Goal: Transaction & Acquisition: Book appointment/travel/reservation

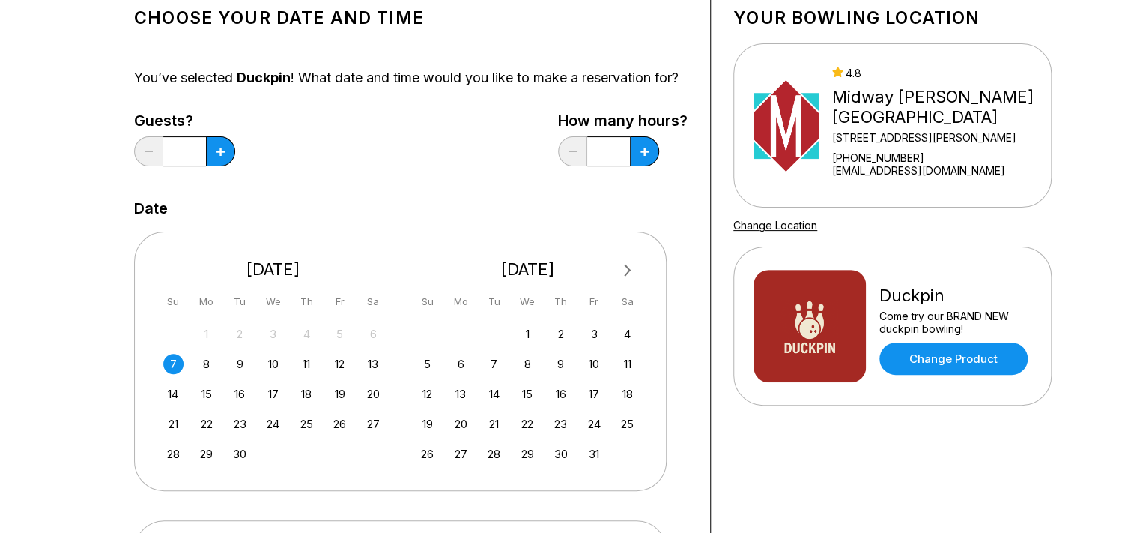
scroll to position [158, 0]
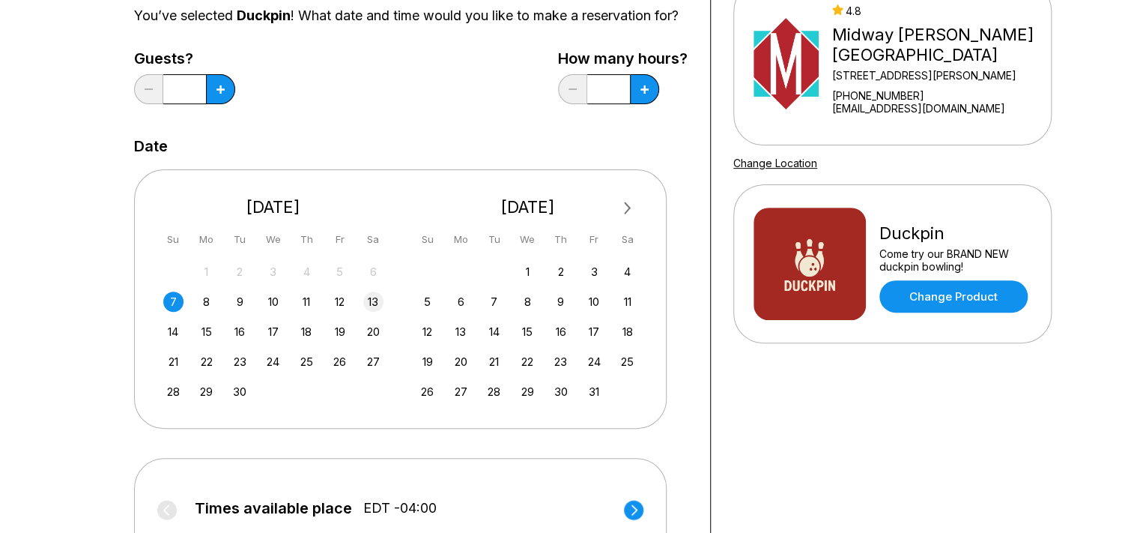
click at [379, 312] on div "13" at bounding box center [373, 301] width 20 height 20
click at [217, 100] on button at bounding box center [220, 89] width 29 height 30
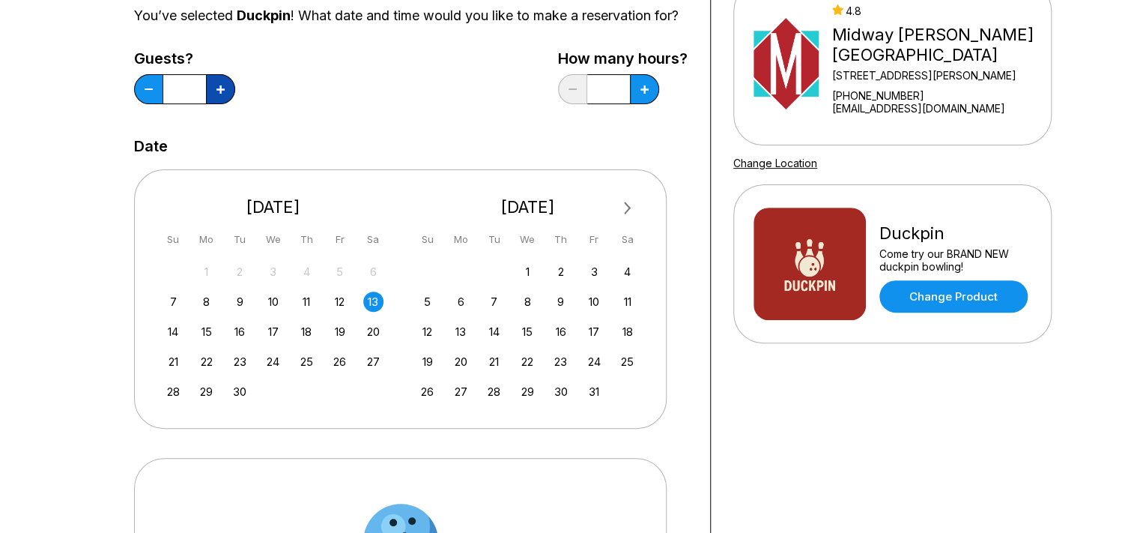
click at [217, 100] on button at bounding box center [220, 89] width 29 height 30
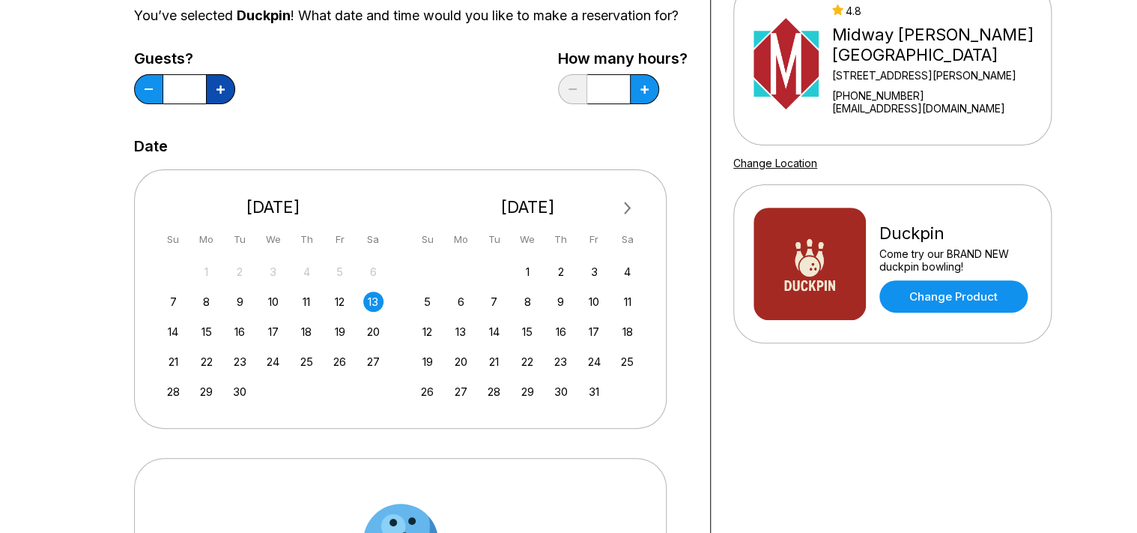
click at [217, 100] on button at bounding box center [220, 89] width 29 height 30
type input "**"
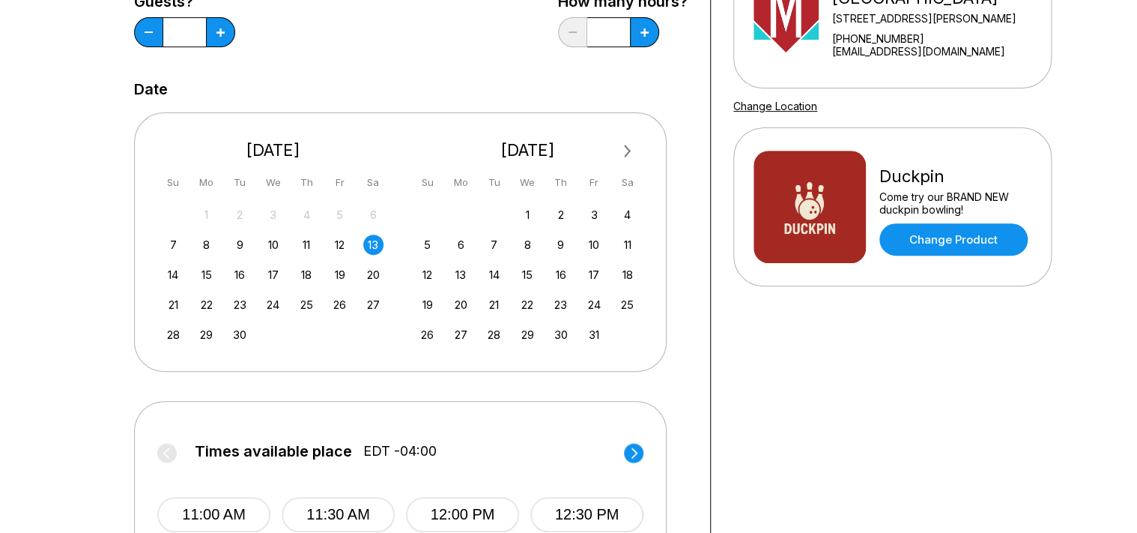
scroll to position [237, 0]
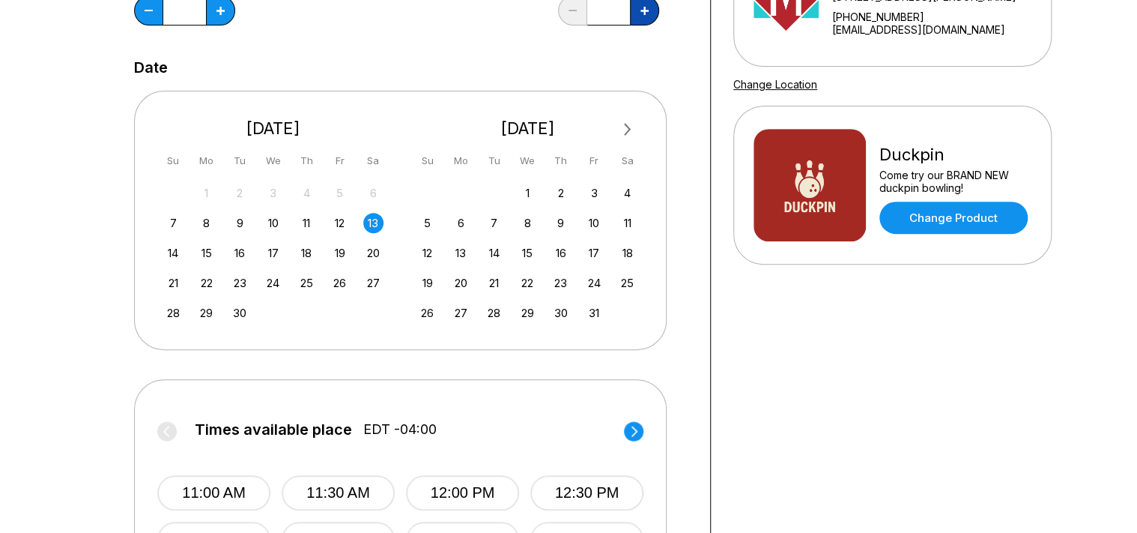
click at [645, 25] on button at bounding box center [644, 11] width 29 height 30
click at [640, 25] on button at bounding box center [644, 11] width 29 height 30
type input "***"
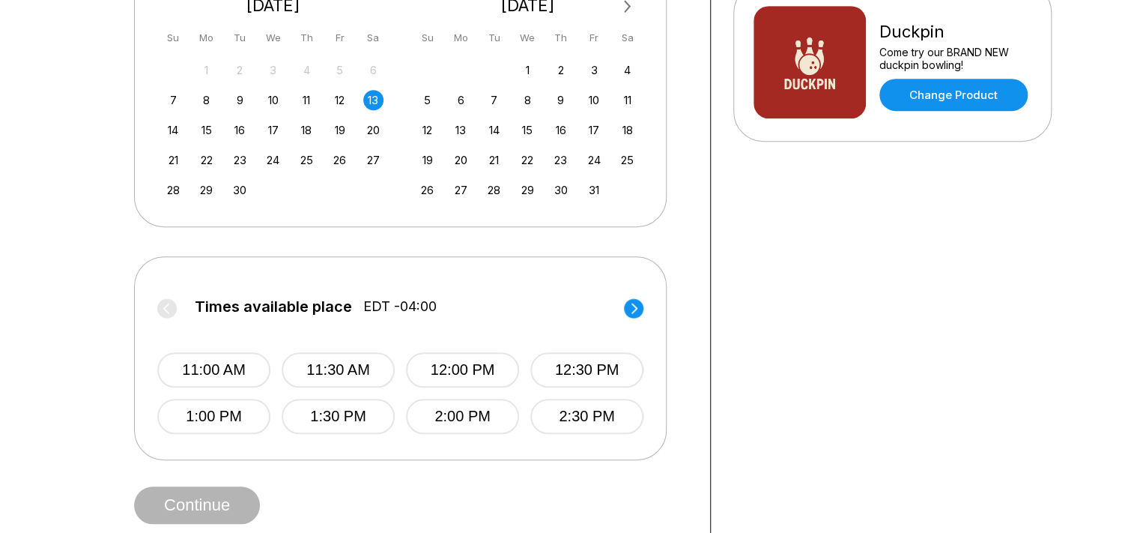
scroll to position [474, 0]
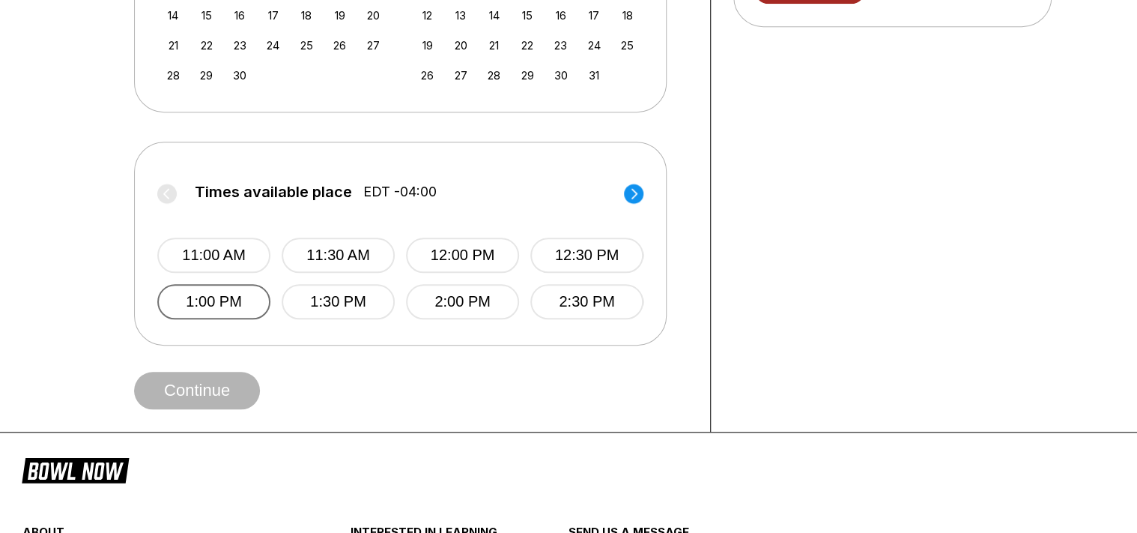
click at [216, 318] on button "1:00 PM" at bounding box center [213, 301] width 113 height 35
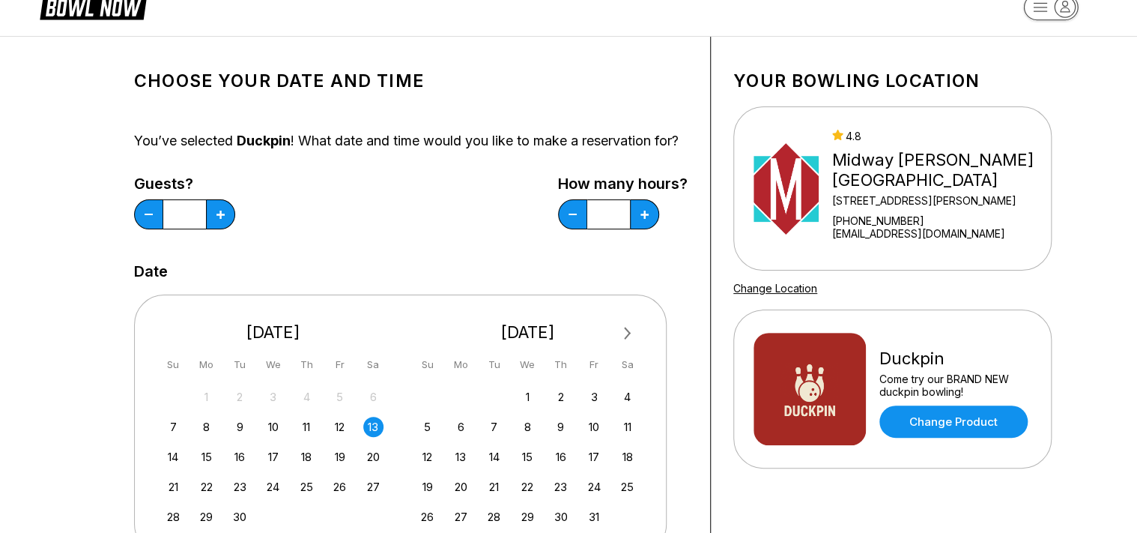
scroll to position [0, 0]
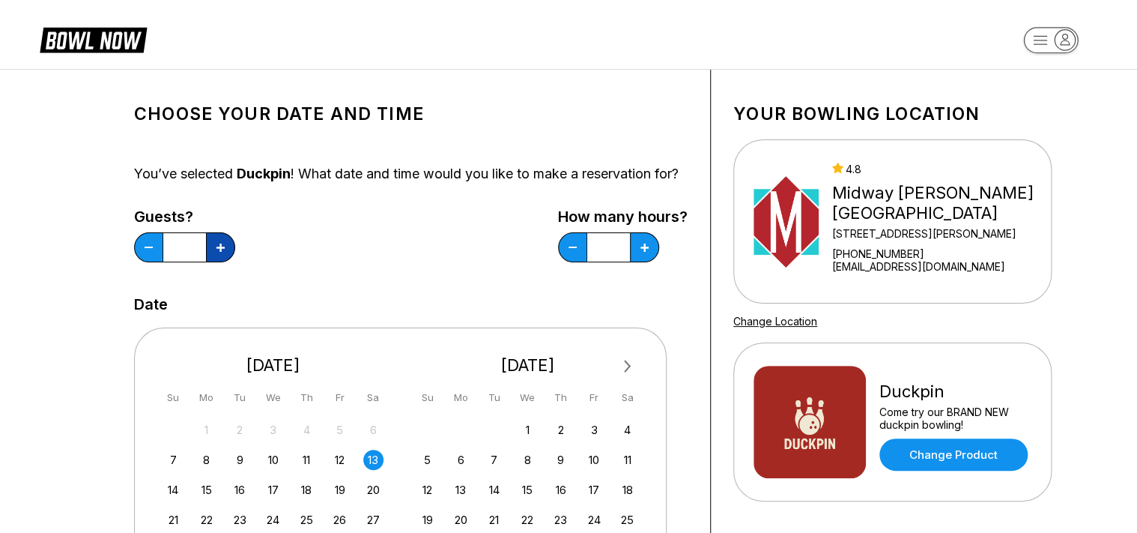
click at [225, 262] on button at bounding box center [220, 247] width 29 height 30
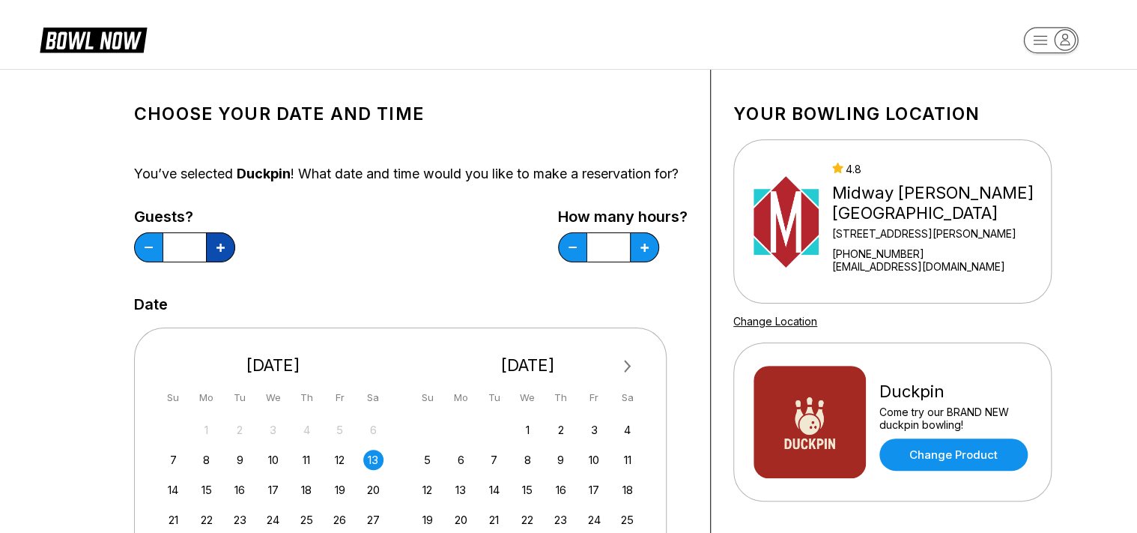
click at [225, 262] on button at bounding box center [220, 247] width 29 height 30
type input "**"
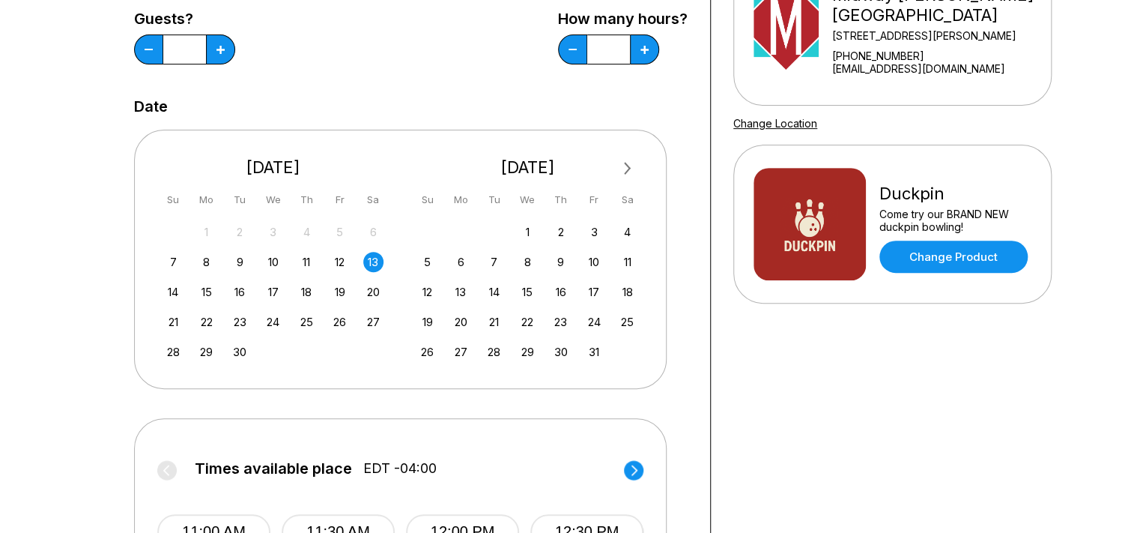
scroll to position [554, 0]
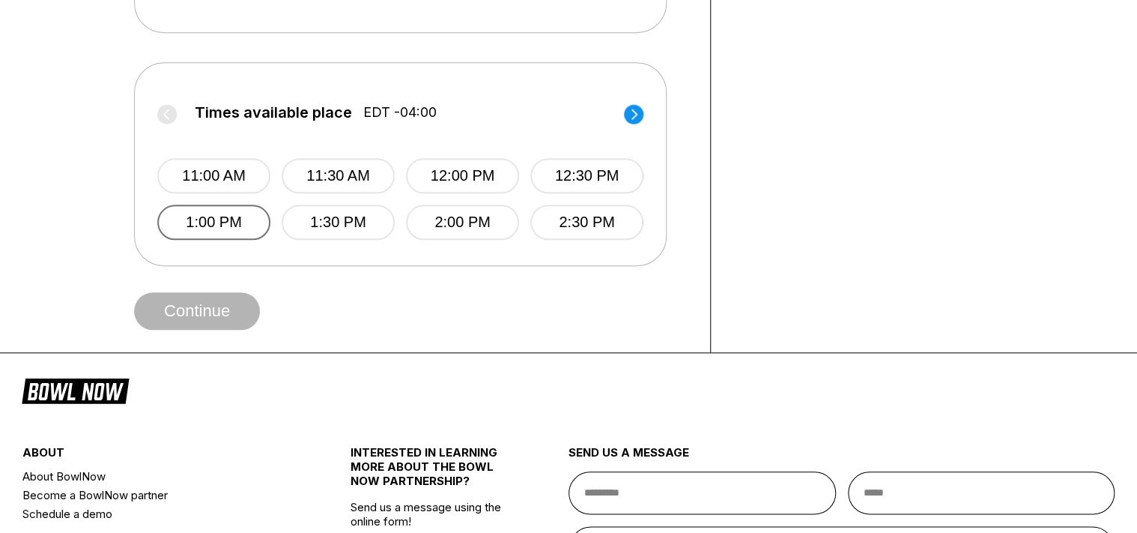
click at [228, 240] on button "1:00 PM" at bounding box center [213, 221] width 113 height 35
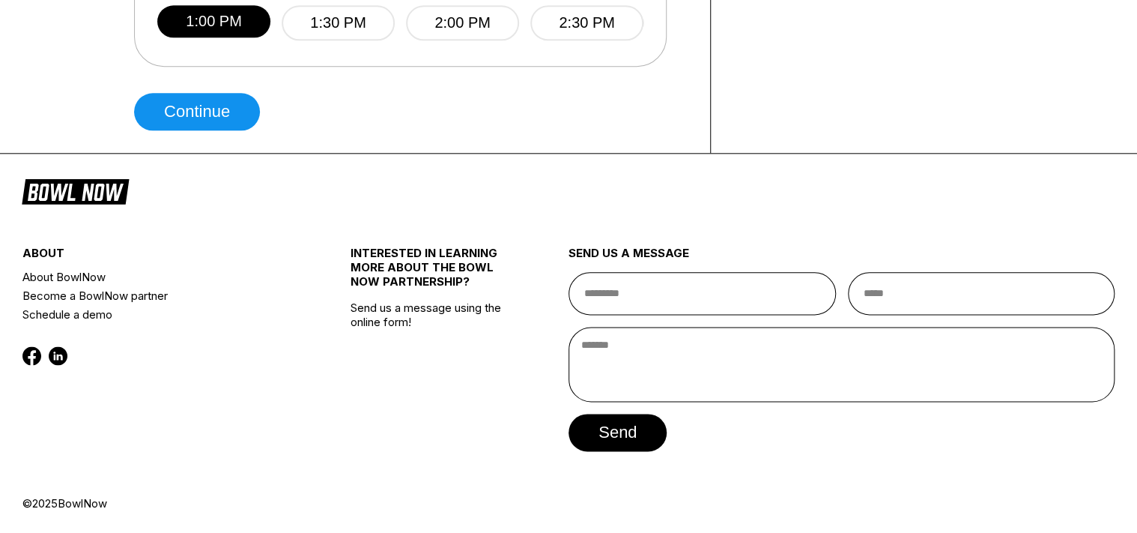
scroll to position [610, 0]
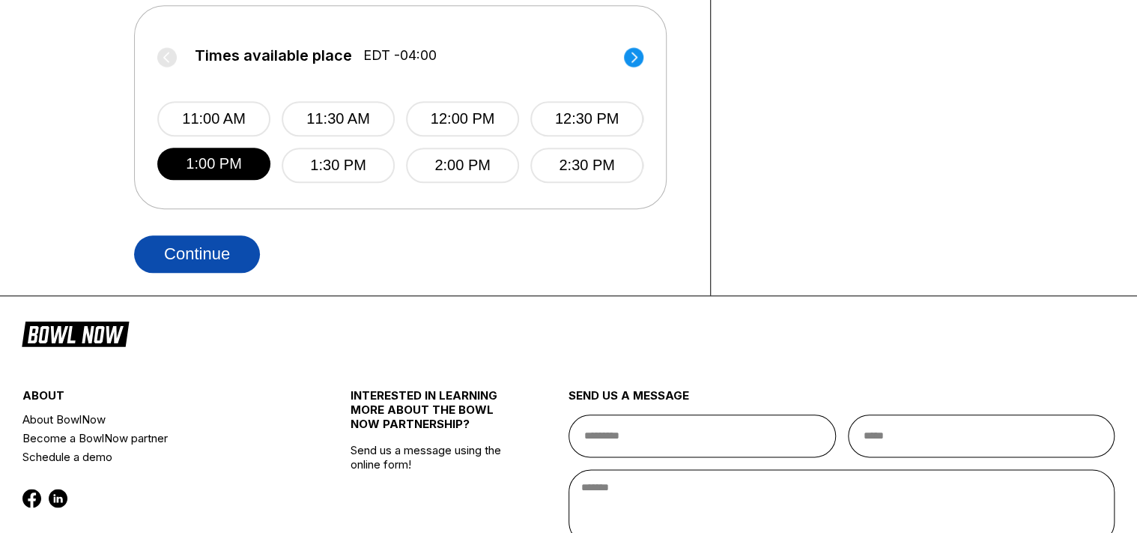
click at [218, 253] on button "Continue" at bounding box center [197, 253] width 126 height 37
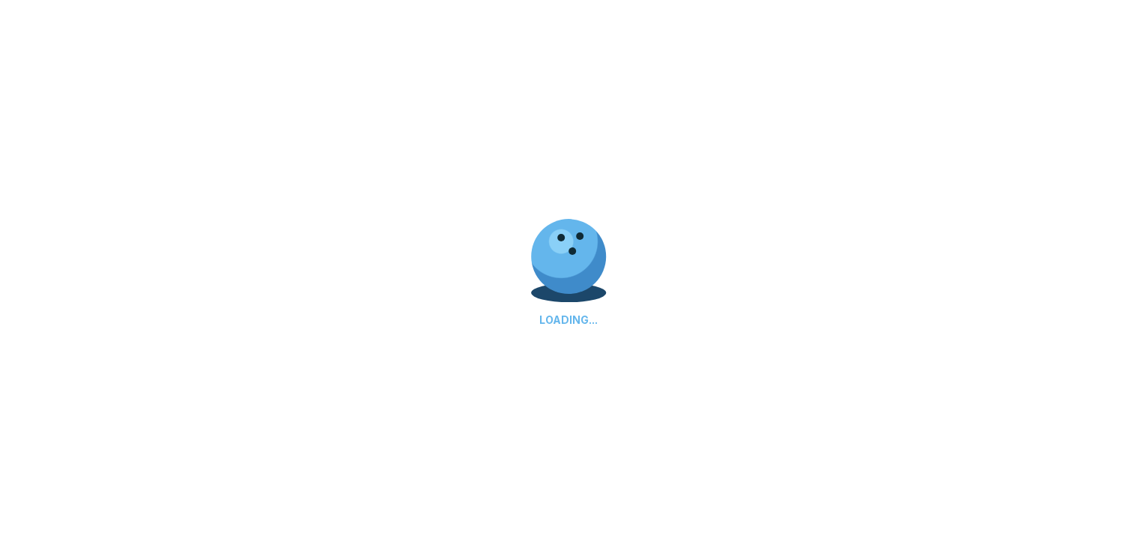
select select "**"
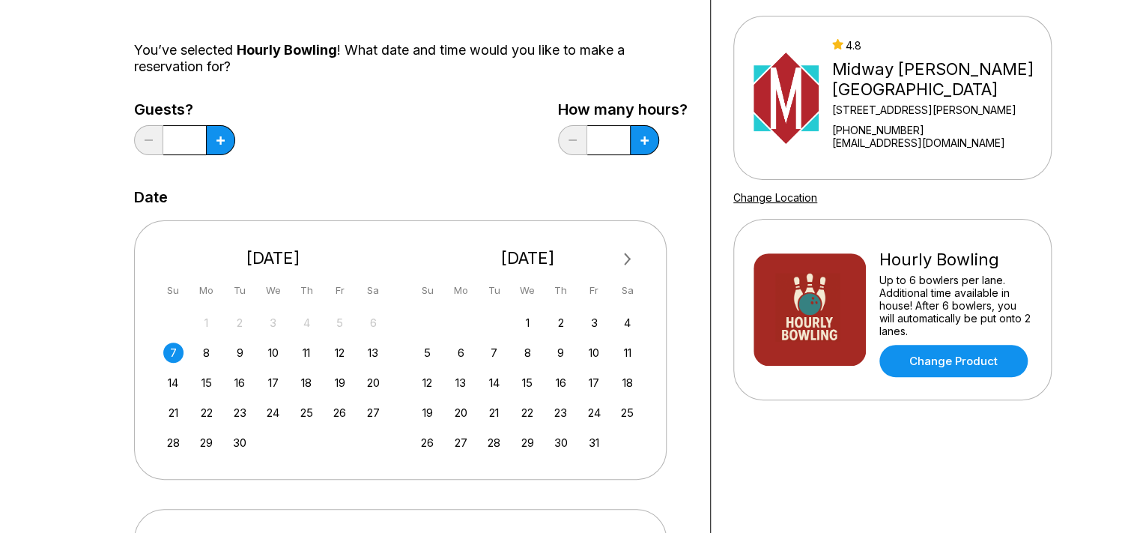
scroll to position [79, 0]
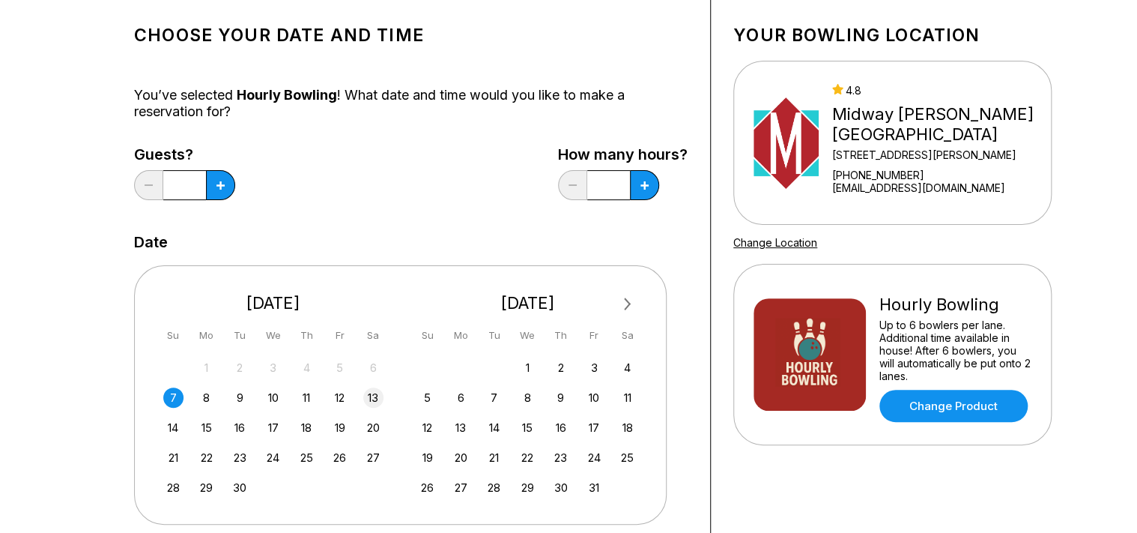
click at [370, 395] on div "13" at bounding box center [373, 397] width 20 height 20
click at [222, 189] on icon at bounding box center [220, 185] width 8 height 8
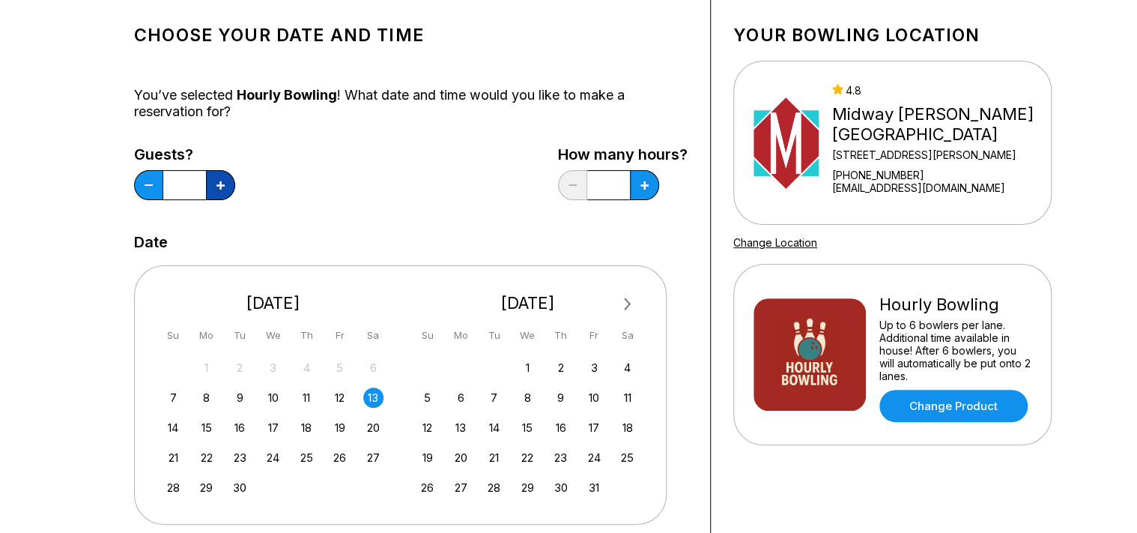
click at [222, 189] on icon at bounding box center [220, 185] width 8 height 8
type input "*"
click at [643, 189] on icon at bounding box center [644, 185] width 8 height 8
click at [649, 181] on button at bounding box center [644, 185] width 29 height 30
type input "*"
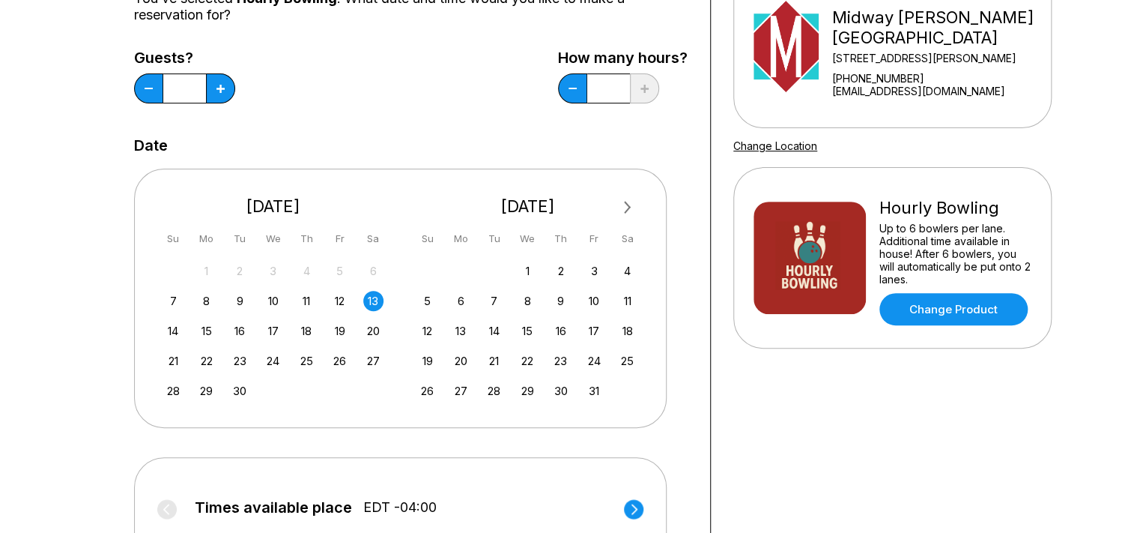
scroll to position [474, 0]
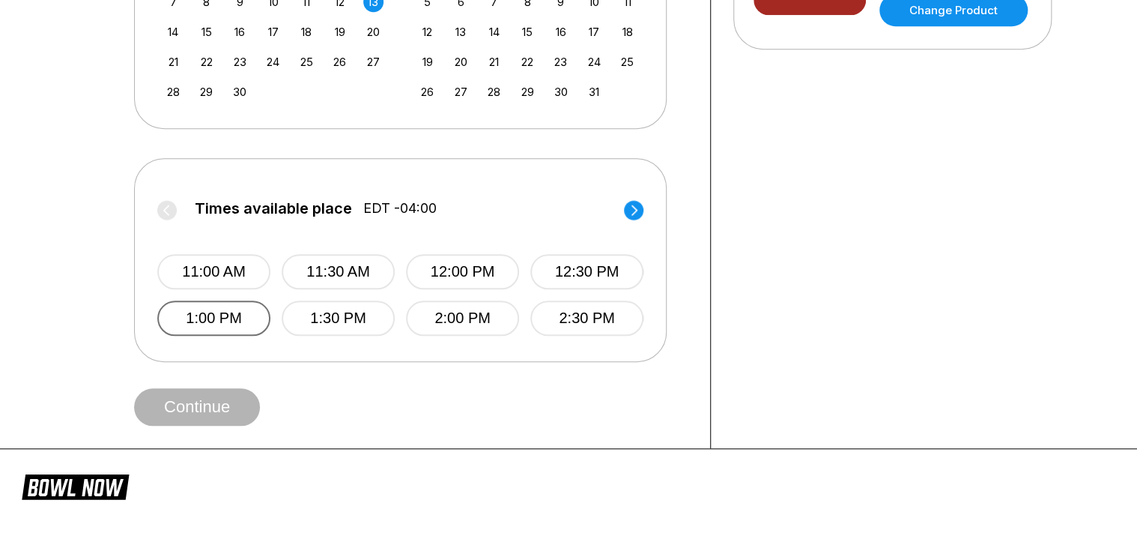
click at [219, 318] on button "1:00 PM" at bounding box center [213, 317] width 113 height 35
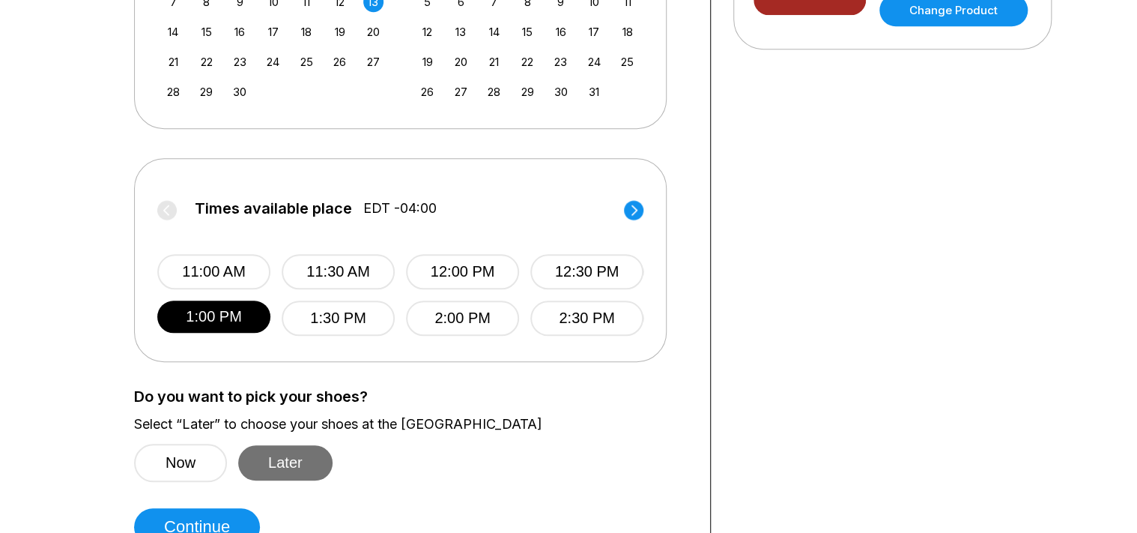
click at [311, 455] on button "Later" at bounding box center [285, 462] width 94 height 35
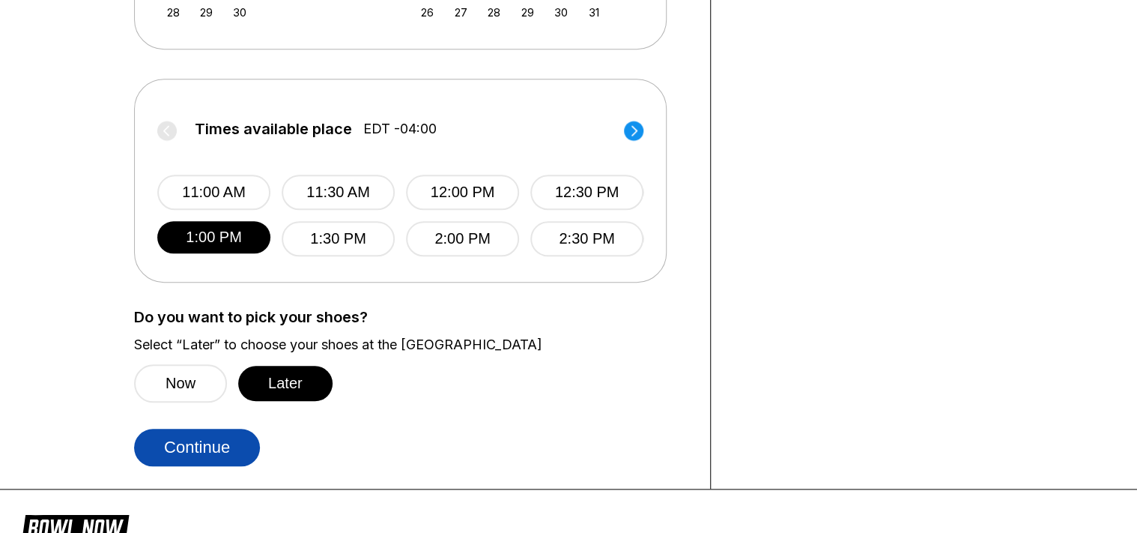
click at [180, 446] on button "Continue" at bounding box center [197, 446] width 126 height 37
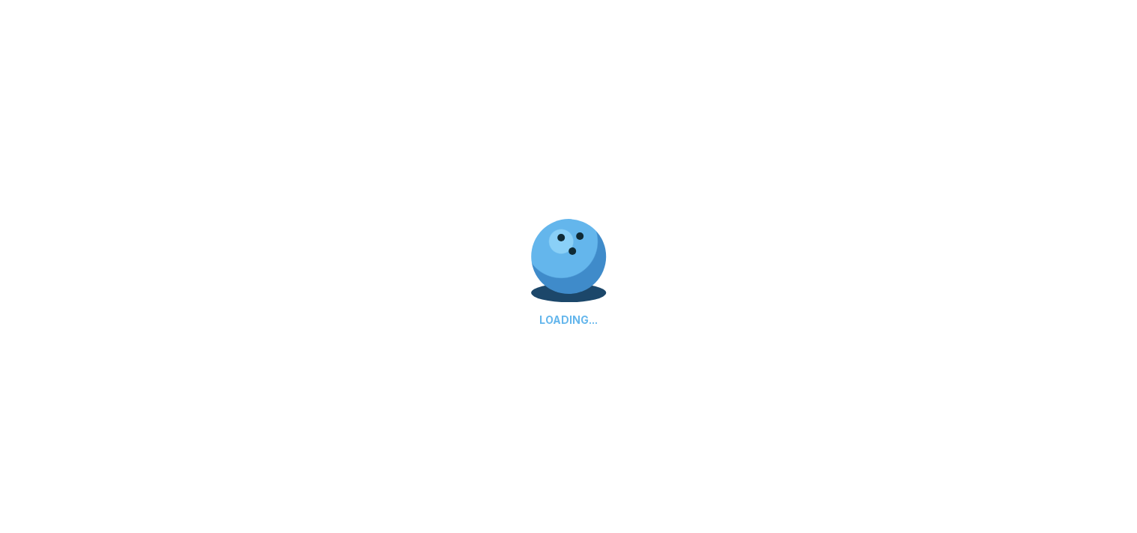
select select "**"
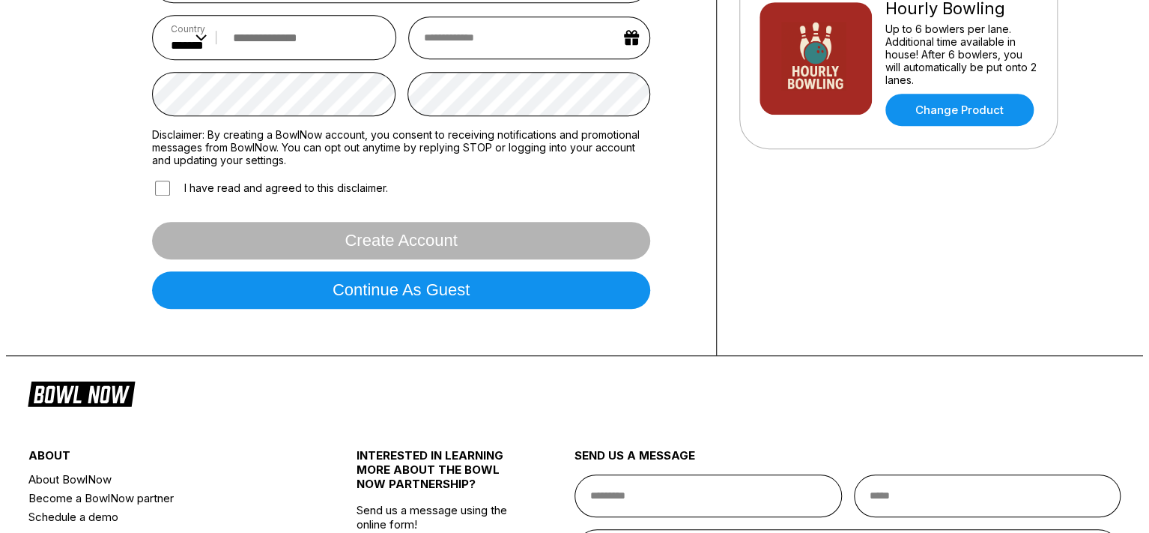
scroll to position [262, 0]
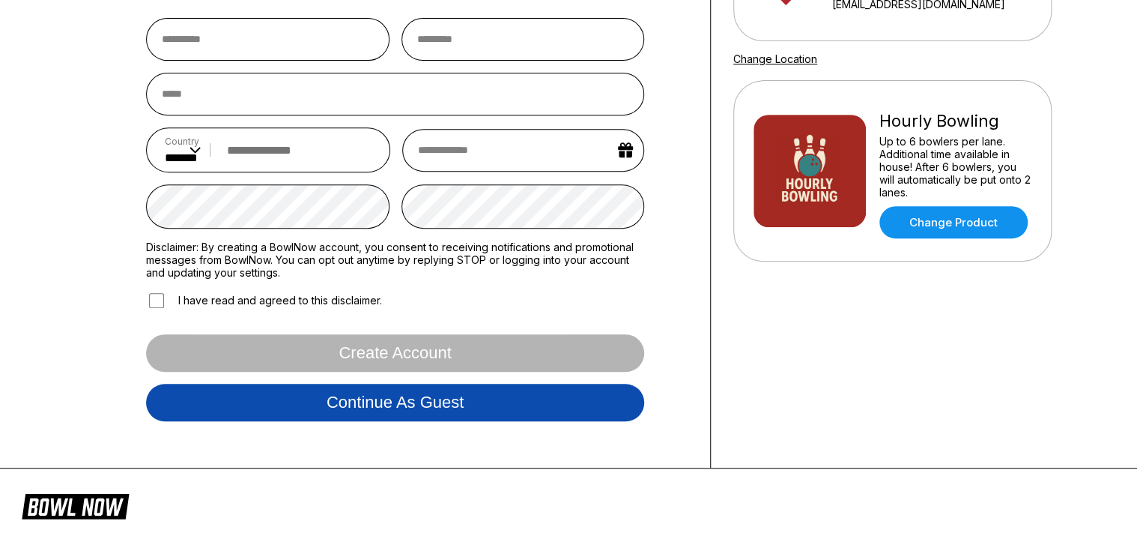
click at [581, 402] on button "Continue as guest" at bounding box center [395, 401] width 498 height 37
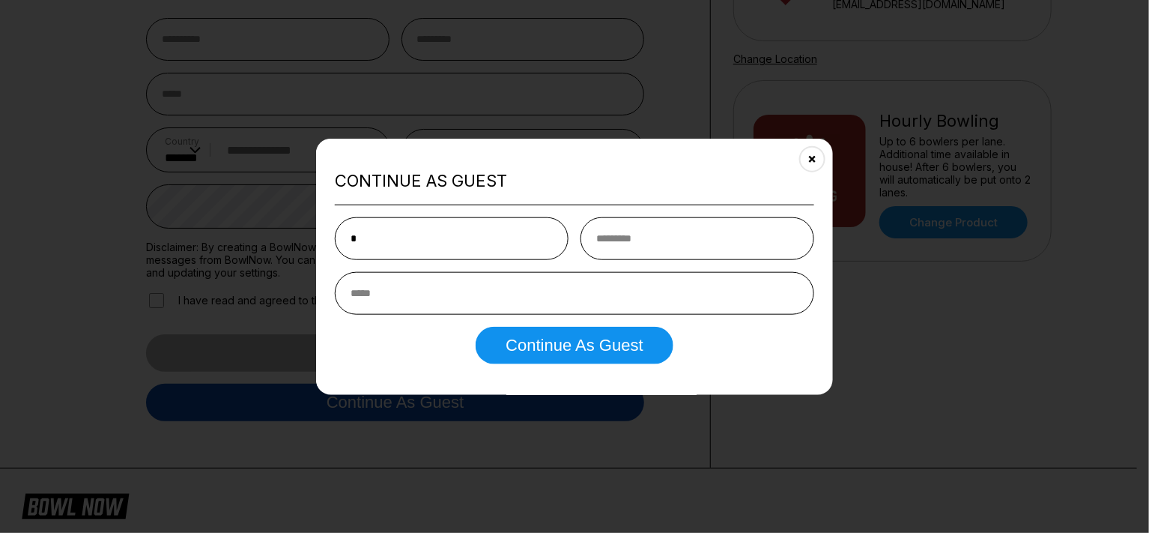
type input "*"
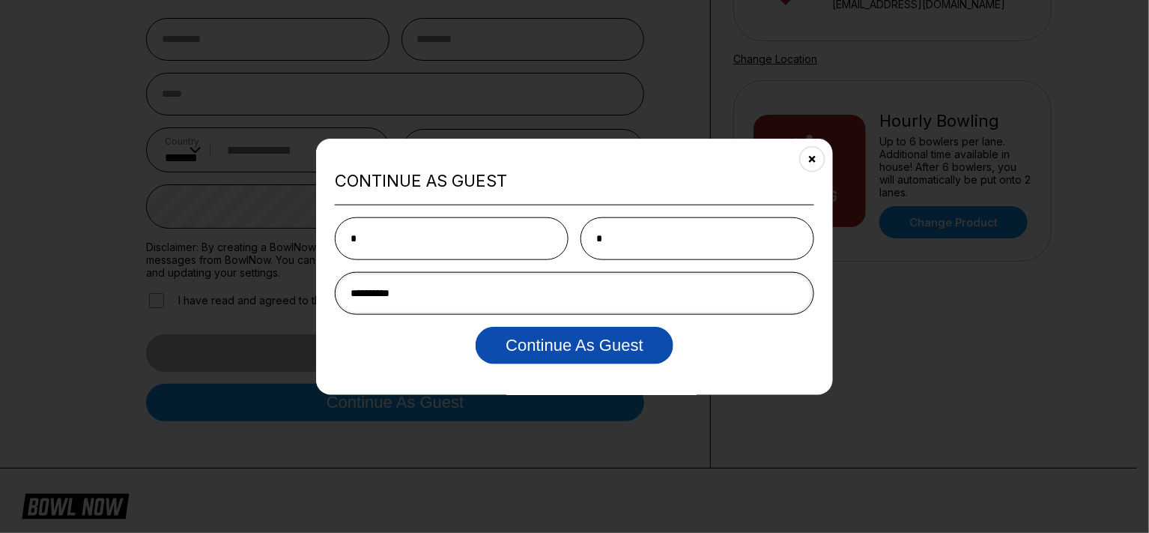
type input "**********"
click at [589, 361] on button "Continue as Guest" at bounding box center [574, 345] width 197 height 37
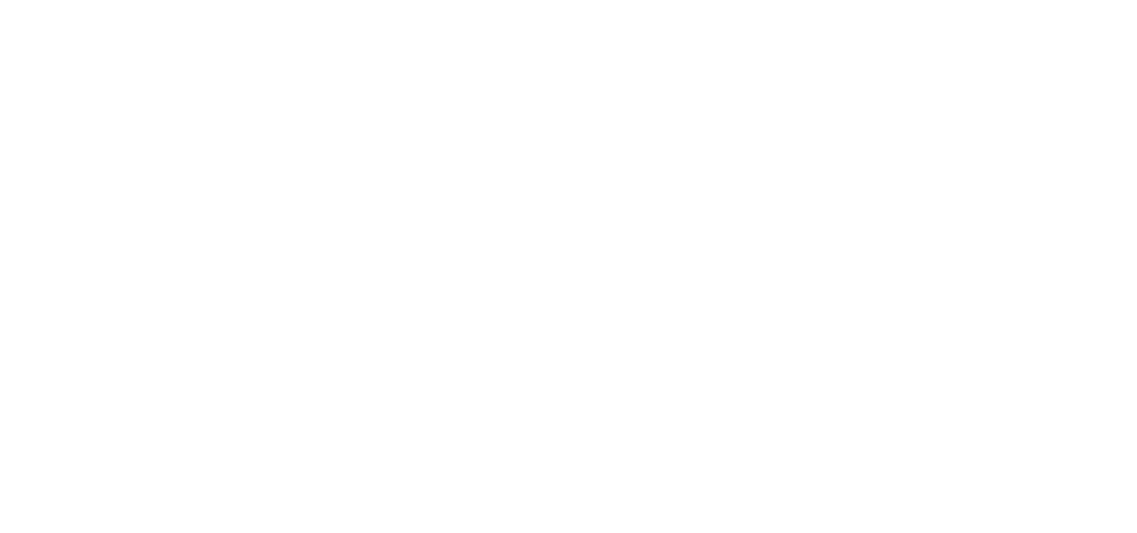
scroll to position [0, 0]
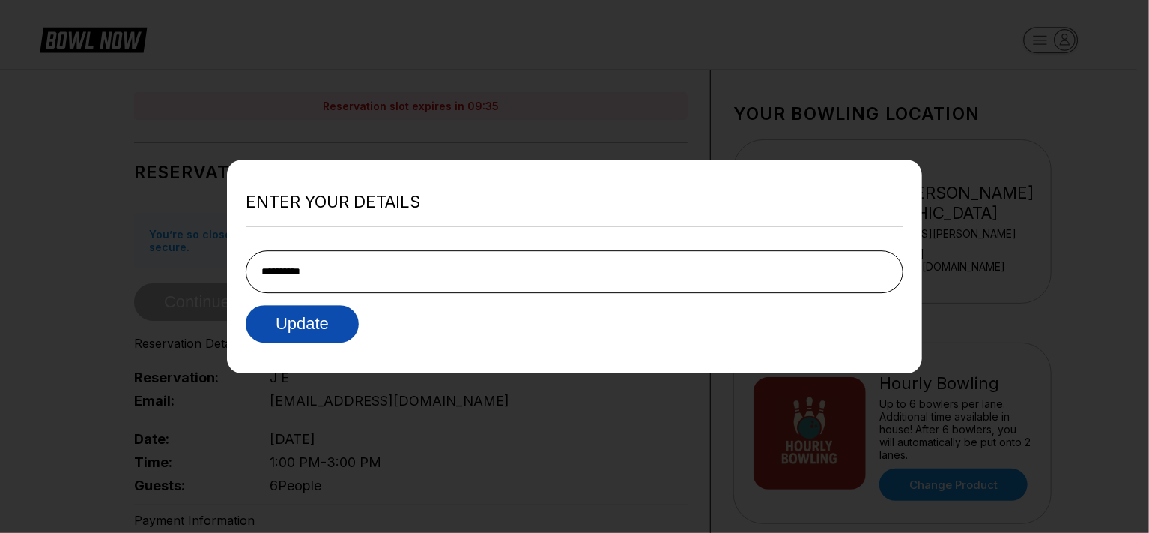
type input "**********"
click at [327, 324] on button "Update" at bounding box center [302, 323] width 113 height 37
type input "**********"
click at [281, 322] on button "Update" at bounding box center [302, 323] width 113 height 37
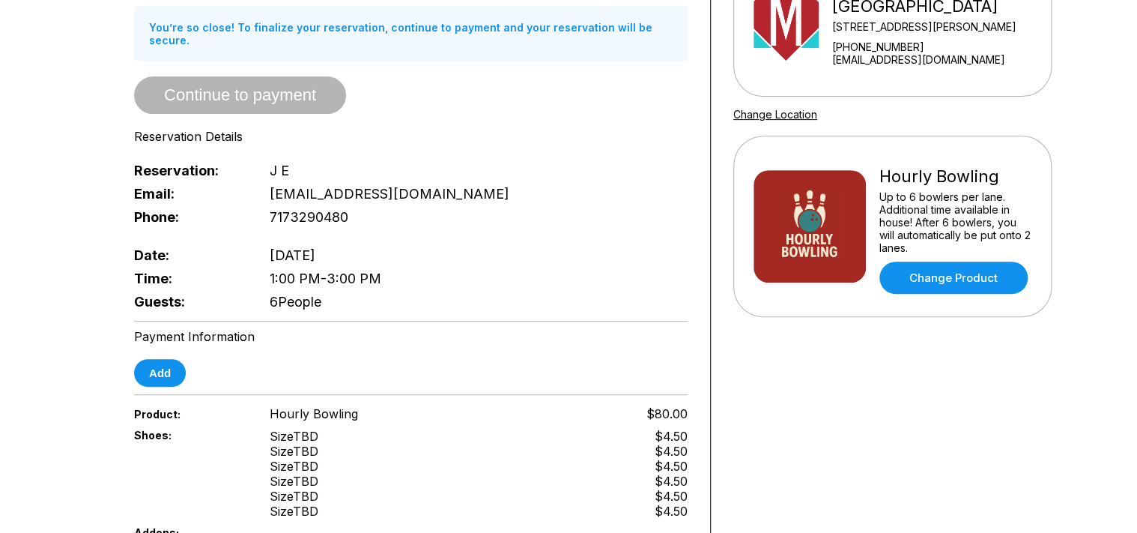
scroll to position [316, 0]
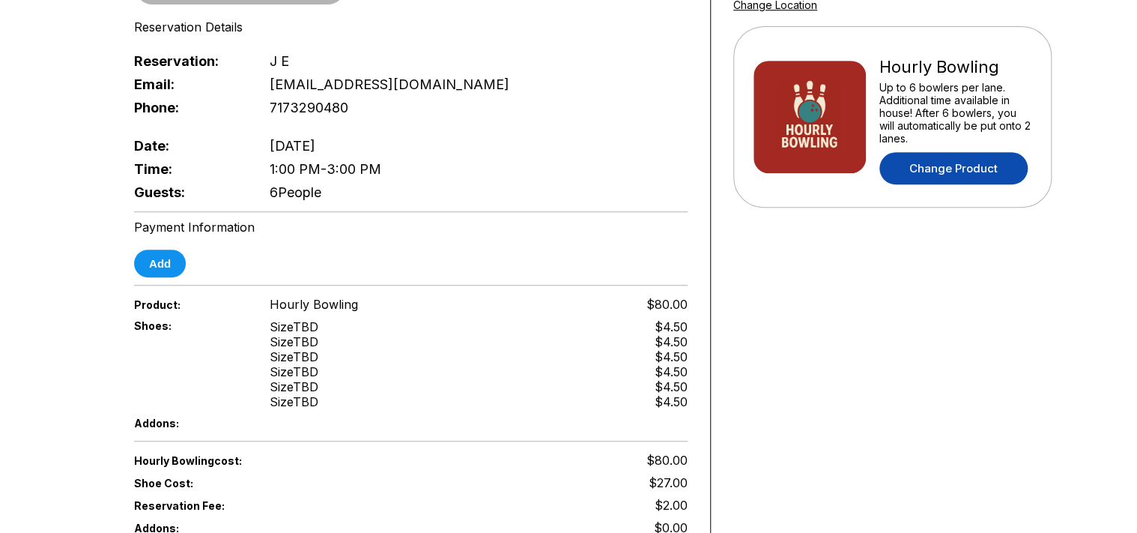
click at [982, 169] on link "Change Product" at bounding box center [953, 168] width 148 height 32
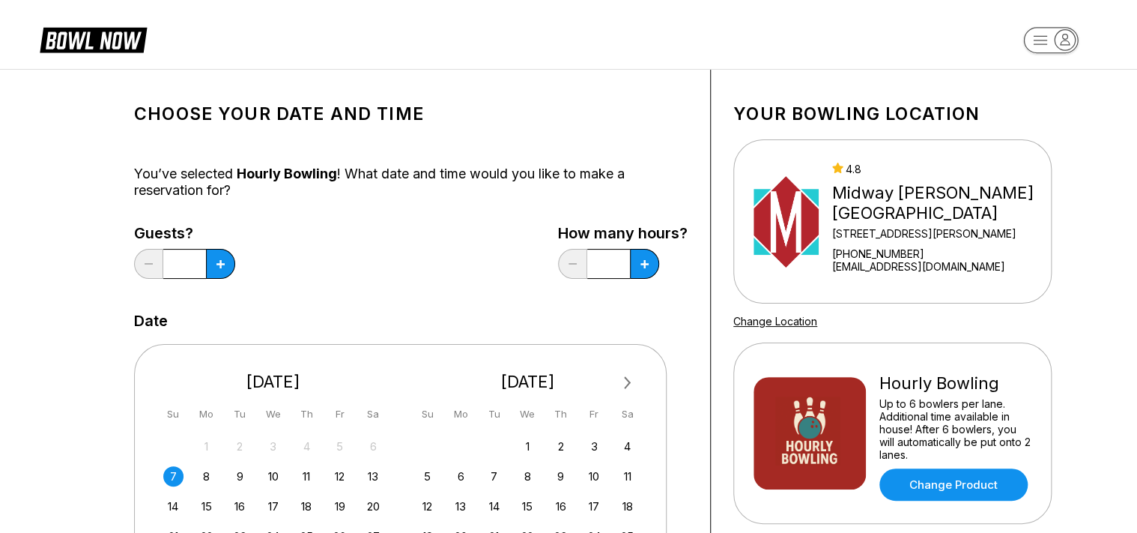
click at [189, 258] on input "*" at bounding box center [184, 264] width 43 height 30
click at [186, 262] on input "*" at bounding box center [184, 264] width 43 height 30
click at [184, 264] on input "*" at bounding box center [184, 264] width 43 height 30
click at [218, 266] on icon at bounding box center [220, 264] width 8 height 8
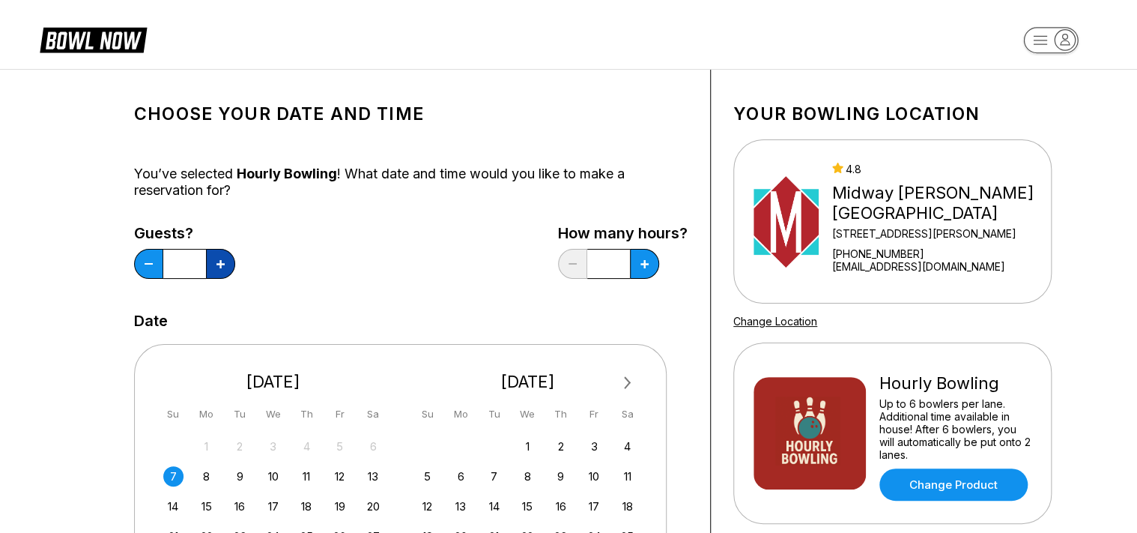
click at [218, 266] on icon at bounding box center [220, 264] width 8 height 8
click at [218, 267] on icon at bounding box center [220, 264] width 8 height 8
click at [388, 285] on div "Guests? * How many hours? *" at bounding box center [411, 255] width 554 height 61
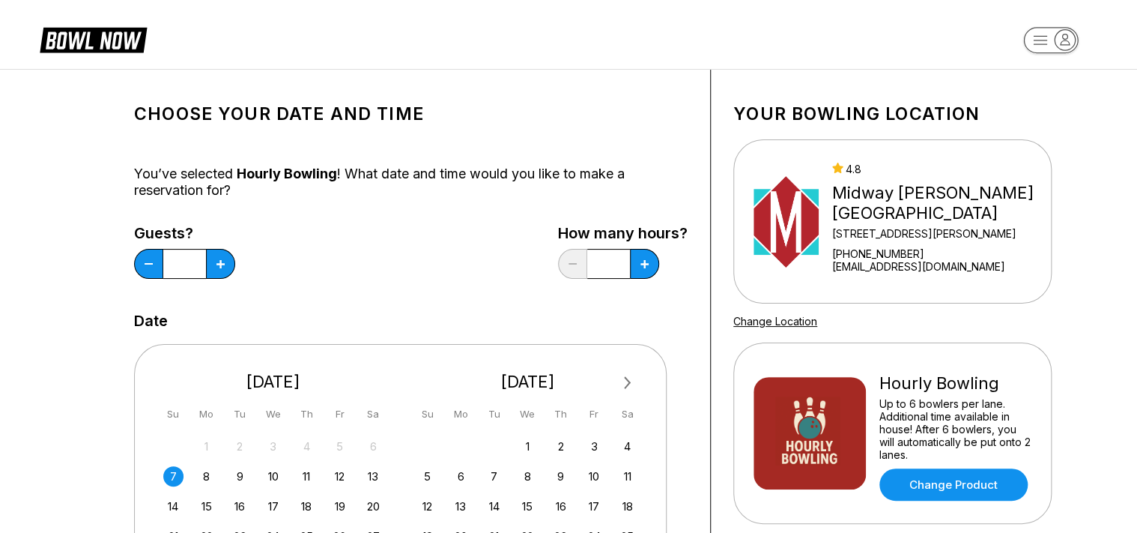
type input "*"
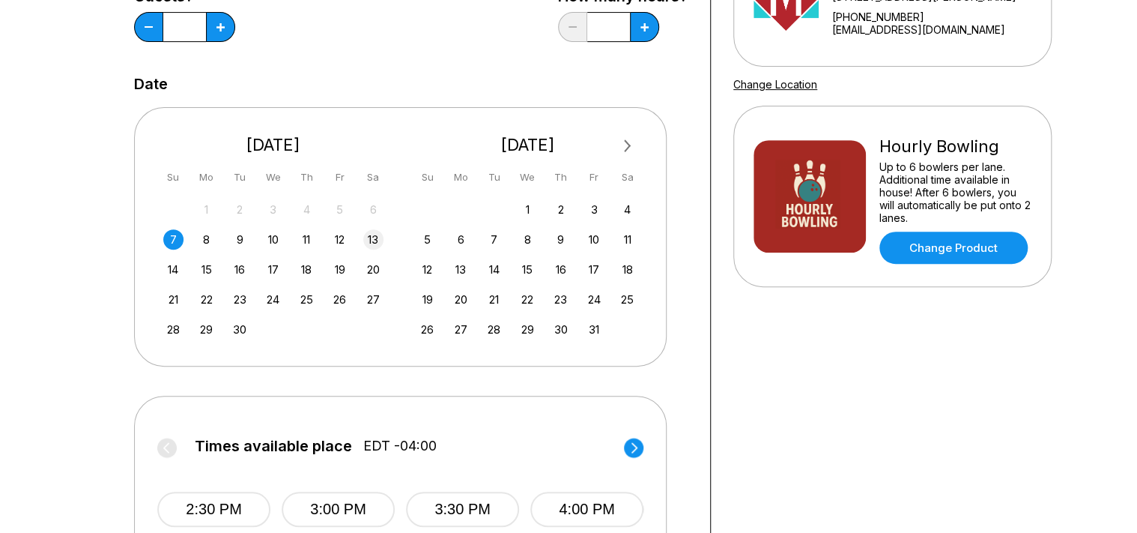
click at [371, 240] on div "13" at bounding box center [373, 239] width 20 height 20
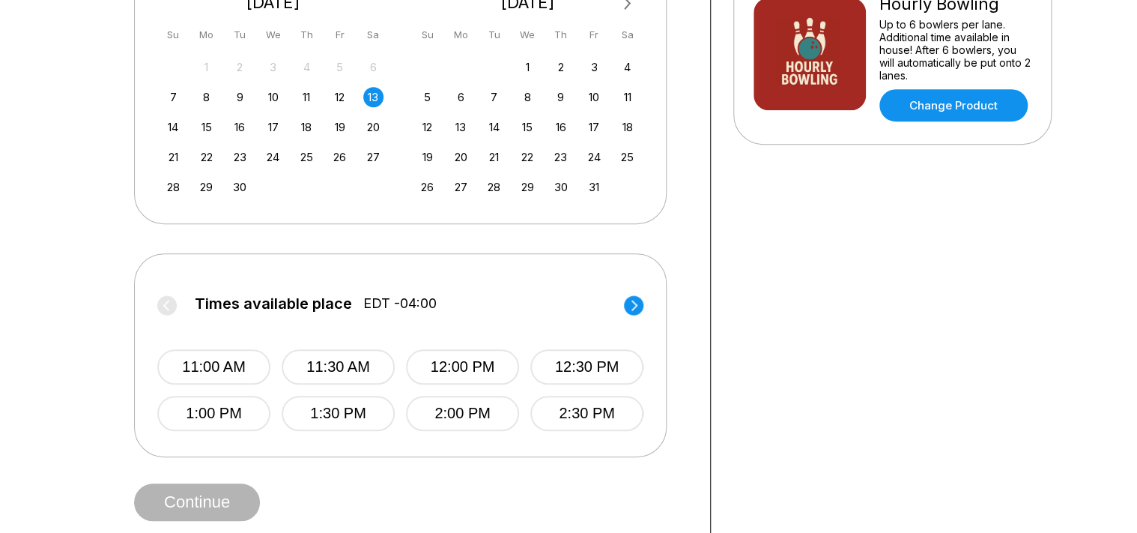
scroll to position [474, 0]
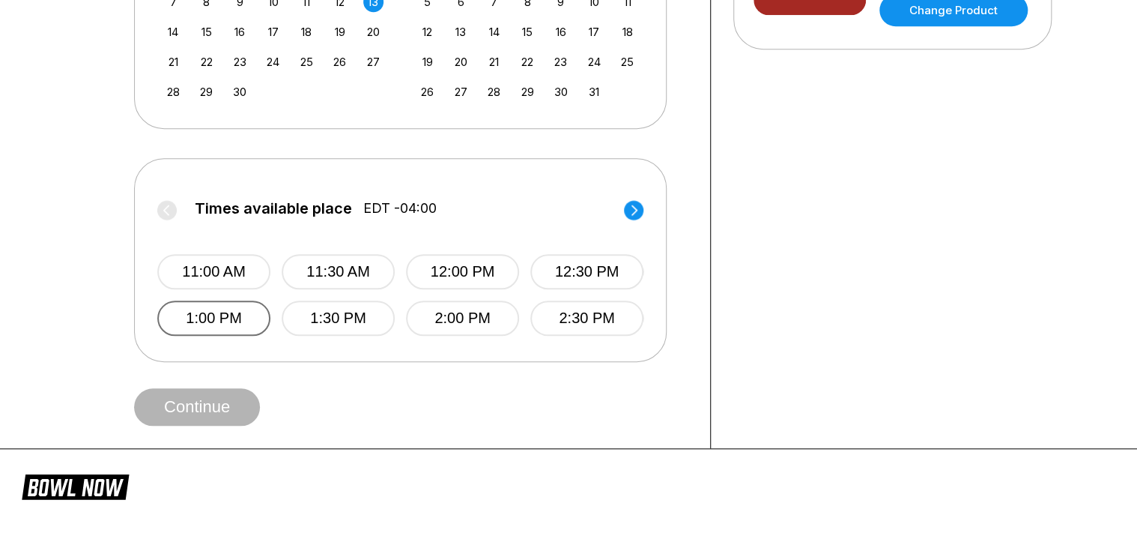
click at [214, 313] on button "1:00 PM" at bounding box center [213, 317] width 113 height 35
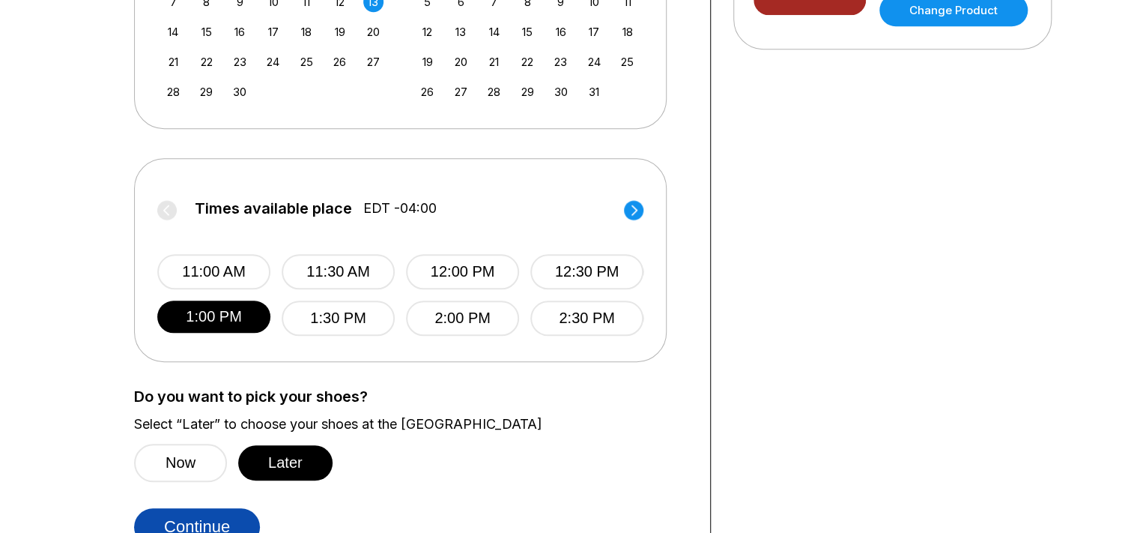
click at [211, 512] on button "Continue" at bounding box center [197, 526] width 126 height 37
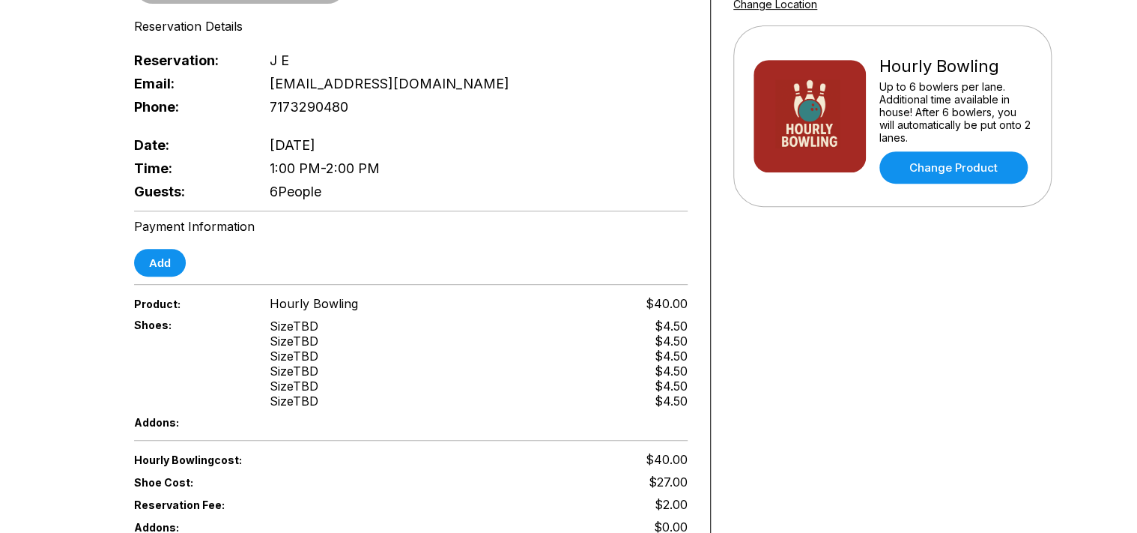
scroll to position [158, 0]
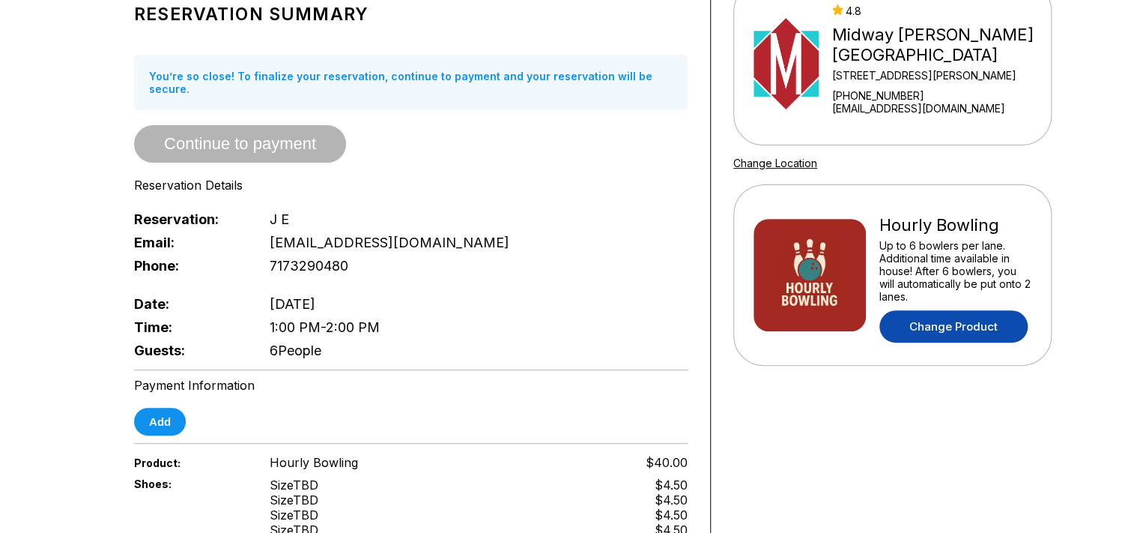
click at [993, 310] on link "Change Product" at bounding box center [953, 326] width 148 height 32
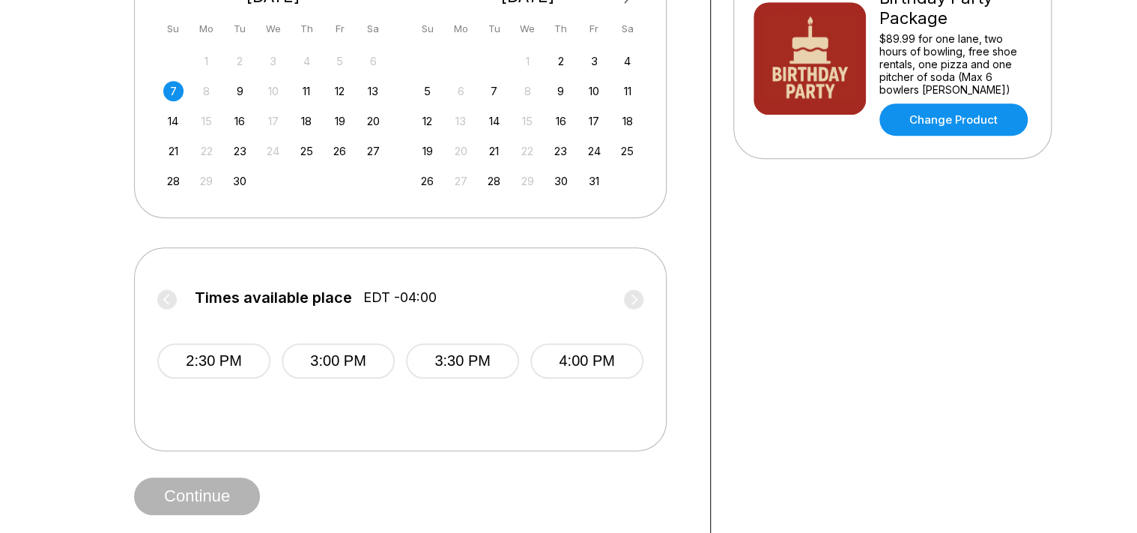
scroll to position [395, 0]
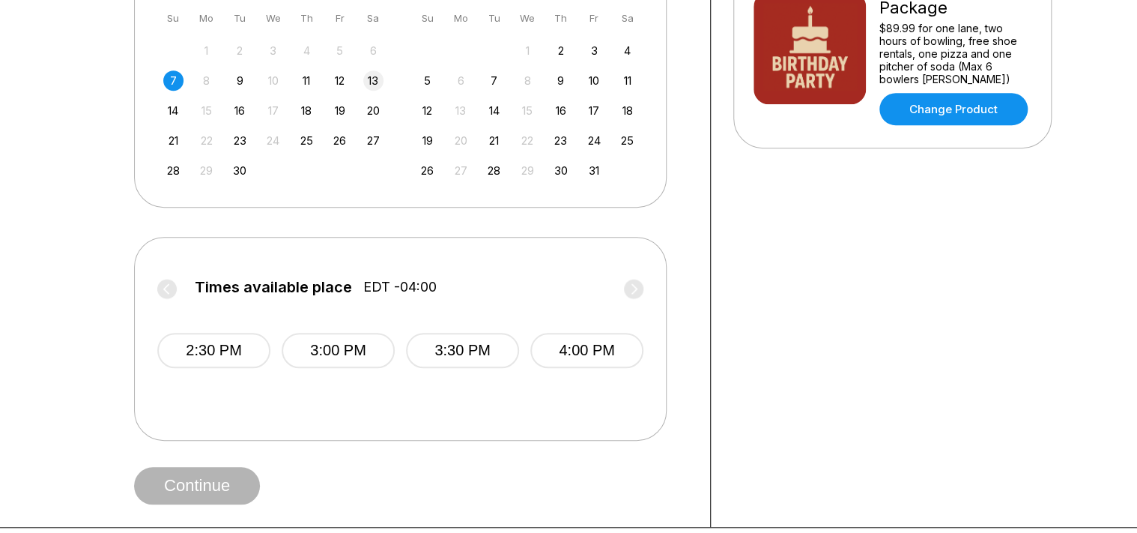
click at [370, 74] on div "13" at bounding box center [373, 80] width 20 height 20
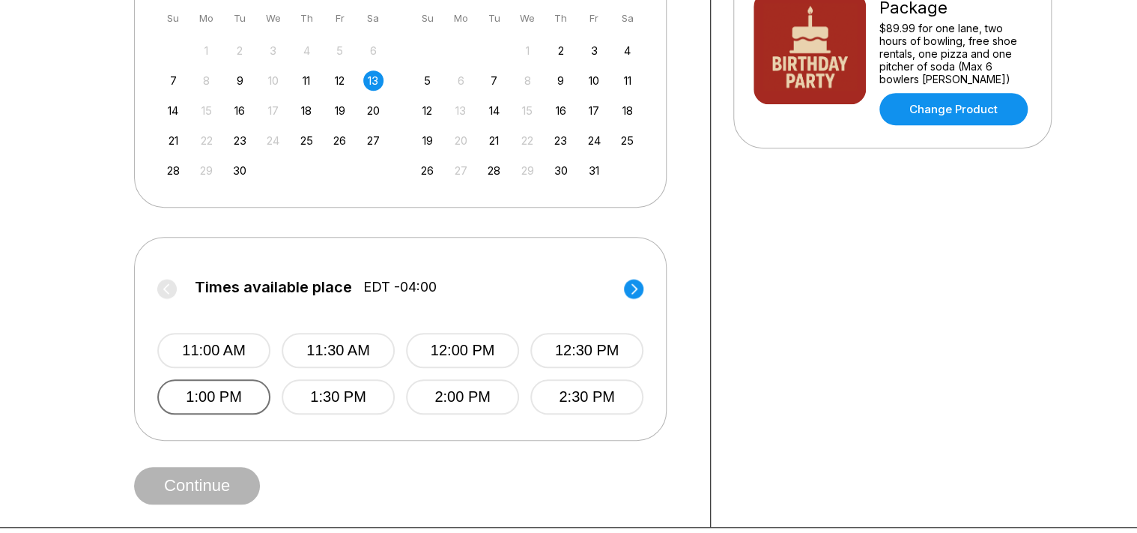
click at [234, 401] on button "1:00 PM" at bounding box center [213, 396] width 113 height 35
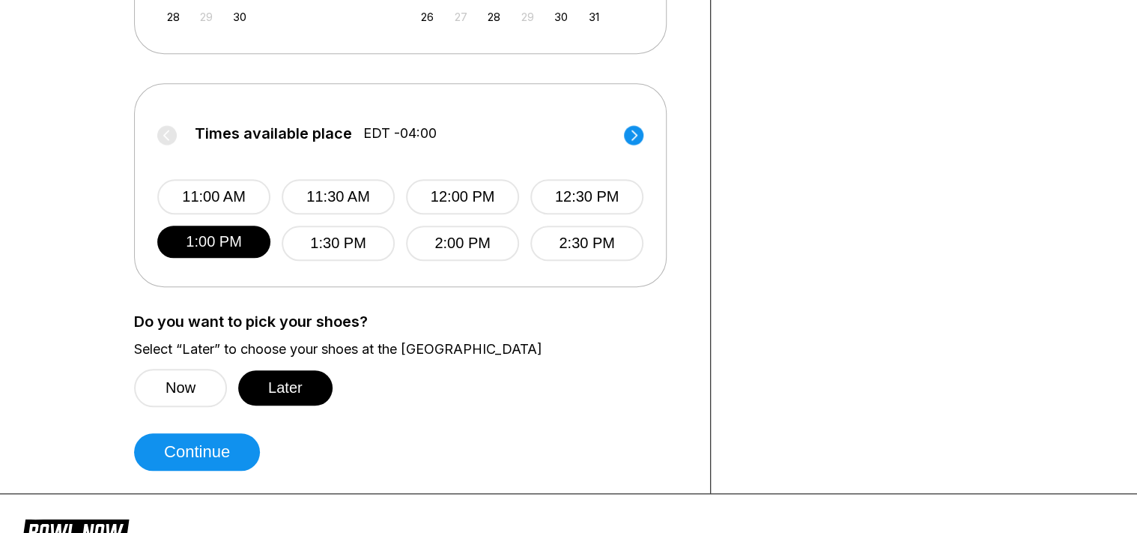
scroll to position [554, 0]
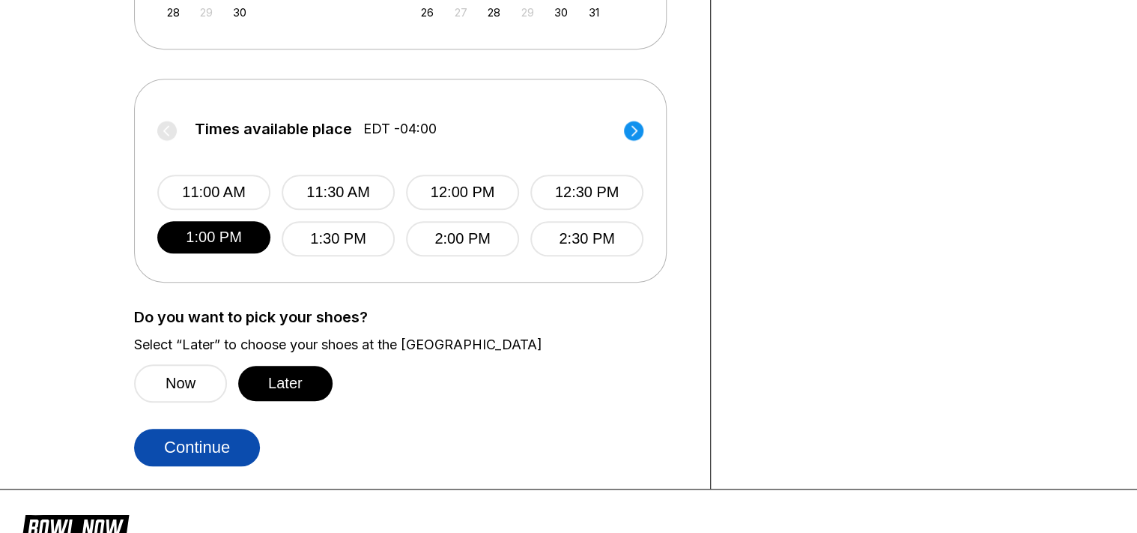
click at [192, 451] on button "Continue" at bounding box center [197, 446] width 126 height 37
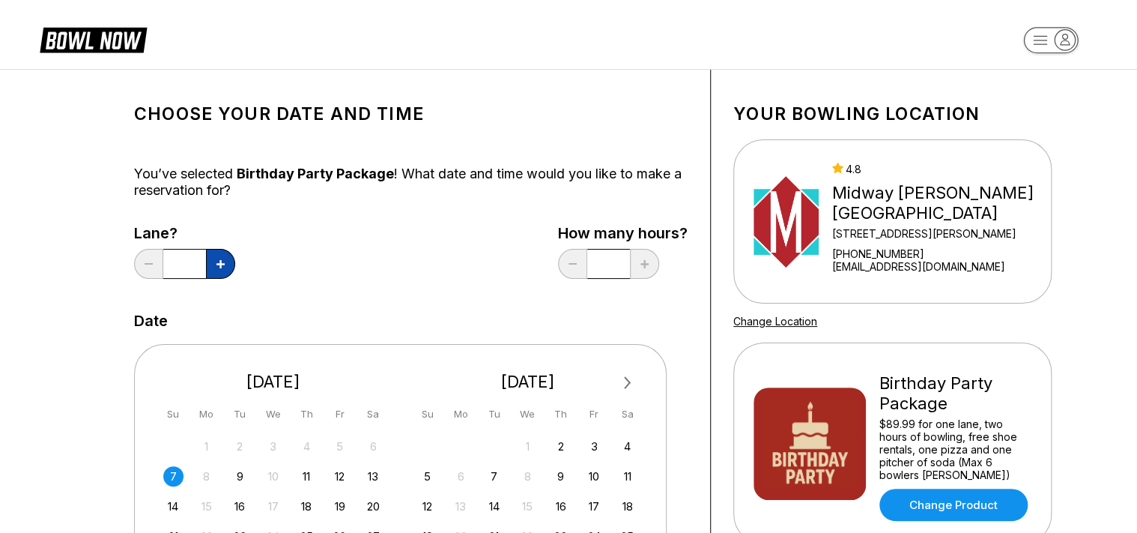
click at [219, 267] on icon at bounding box center [220, 264] width 8 height 8
type input "*"
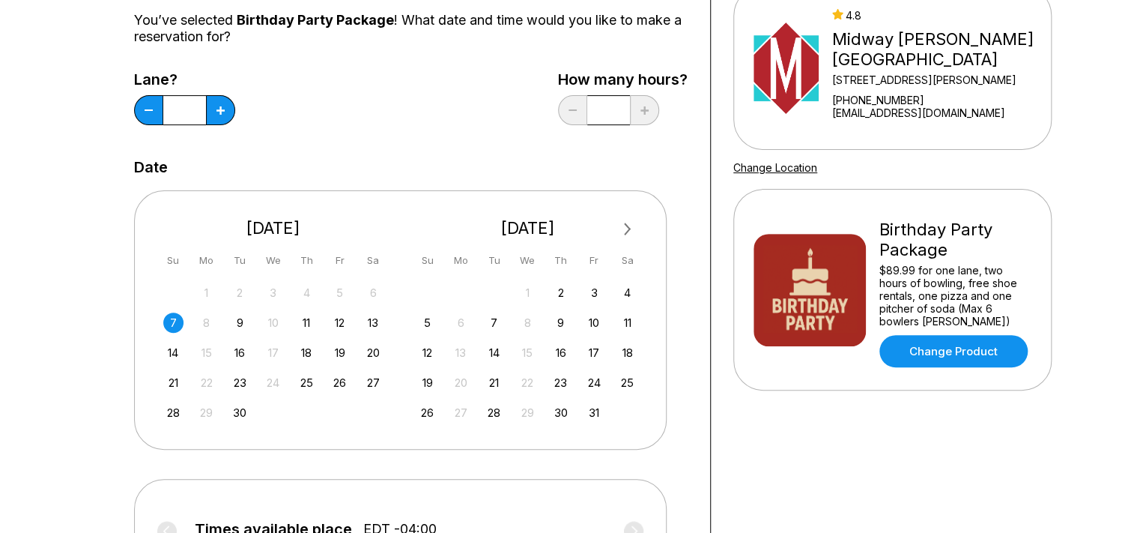
scroll to position [158, 0]
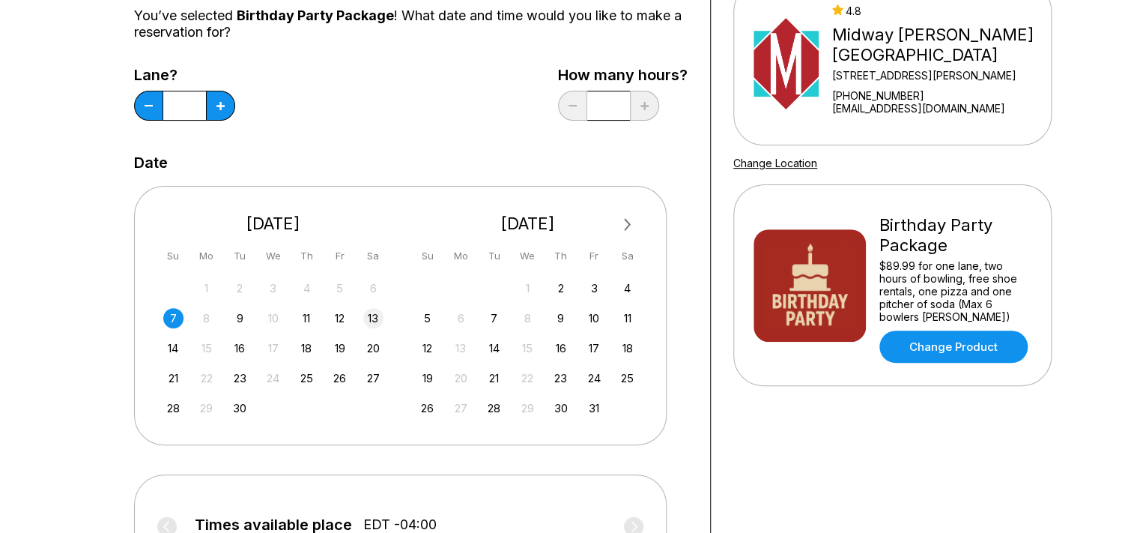
click at [371, 321] on div "13" at bounding box center [373, 318] width 20 height 20
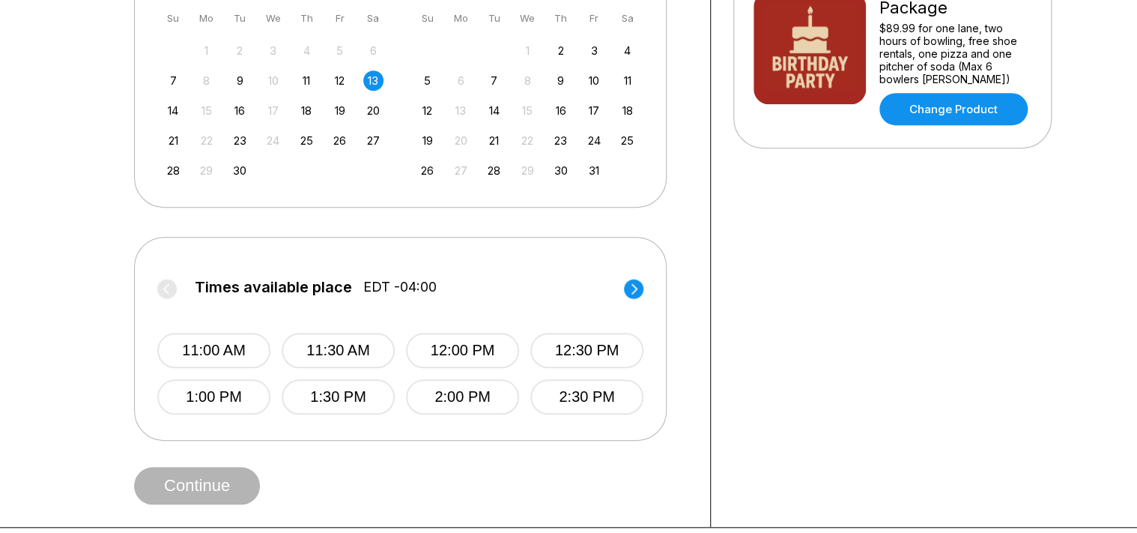
scroll to position [474, 0]
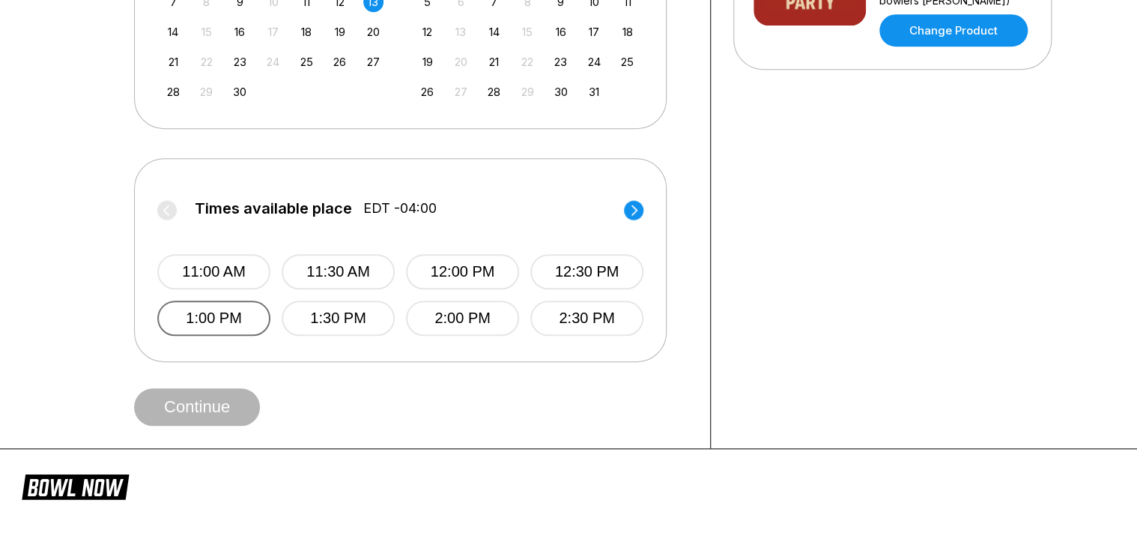
click at [237, 316] on button "1:00 PM" at bounding box center [213, 317] width 113 height 35
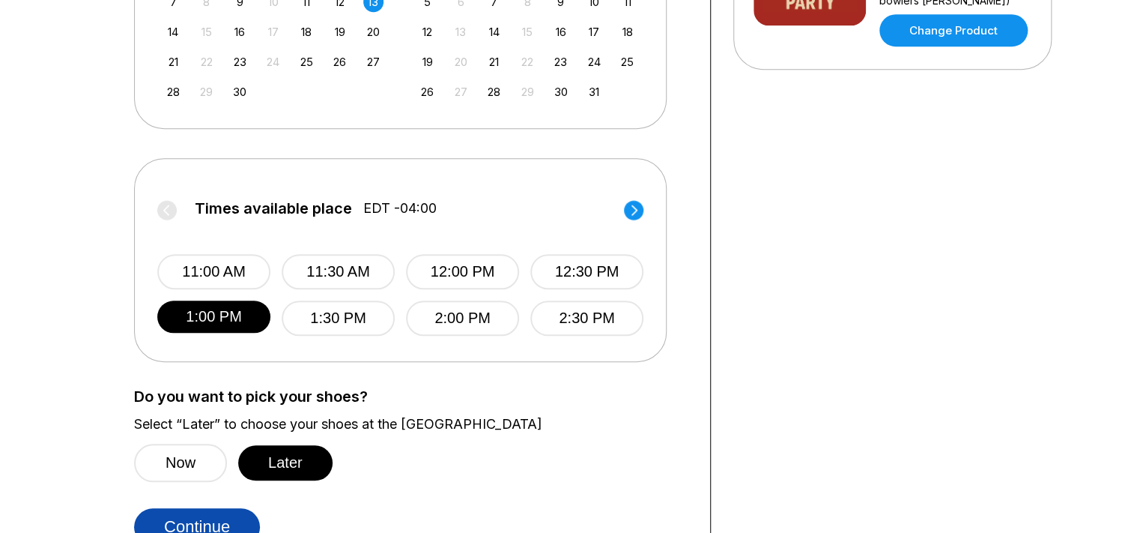
click at [236, 518] on button "Continue" at bounding box center [197, 526] width 126 height 37
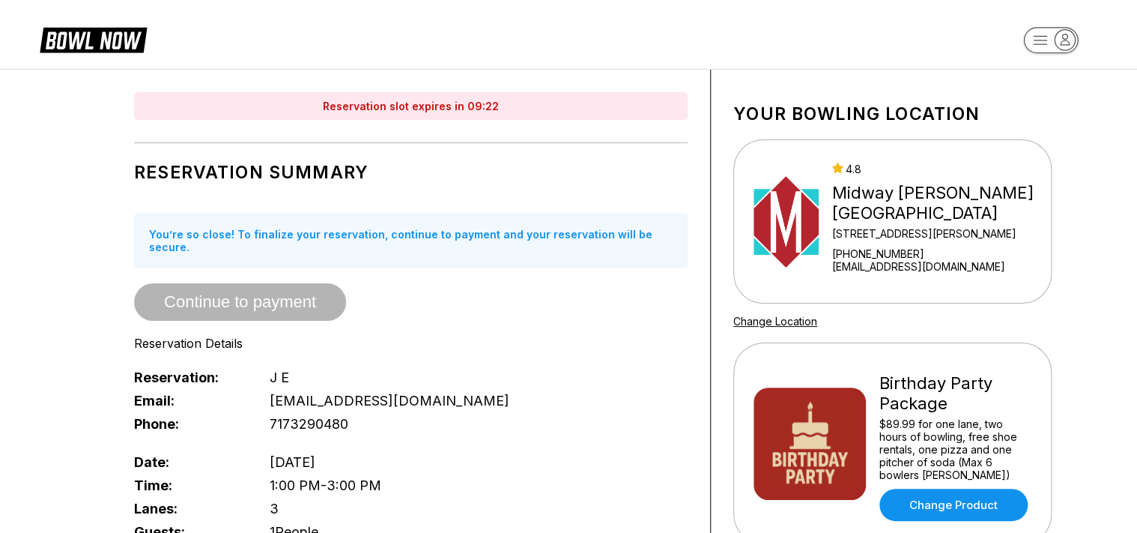
click at [1043, 44] on icon "button" at bounding box center [1040, 40] width 13 height 8
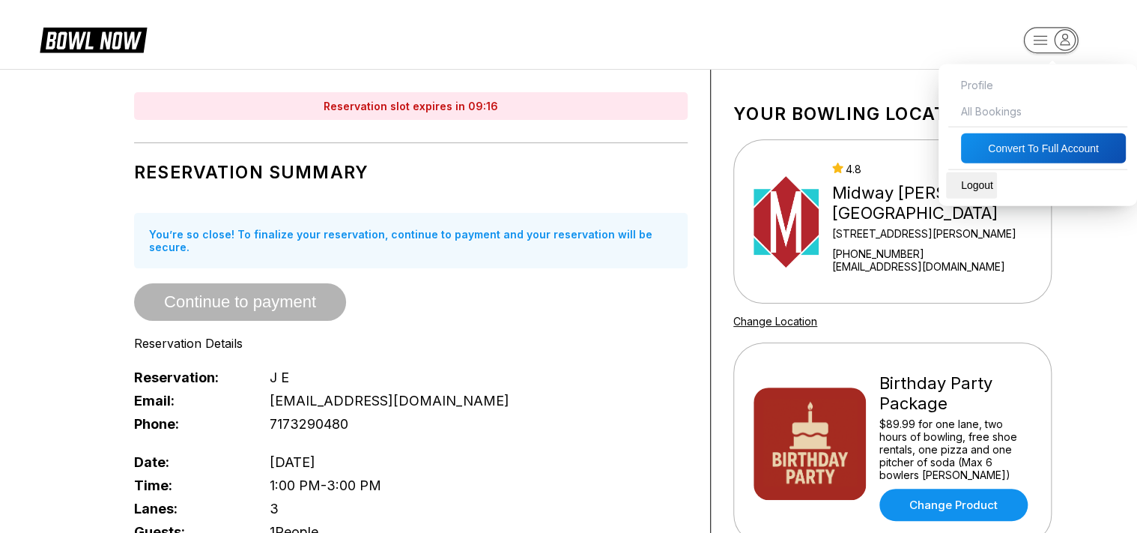
click at [988, 184] on div "Logout" at bounding box center [971, 185] width 51 height 26
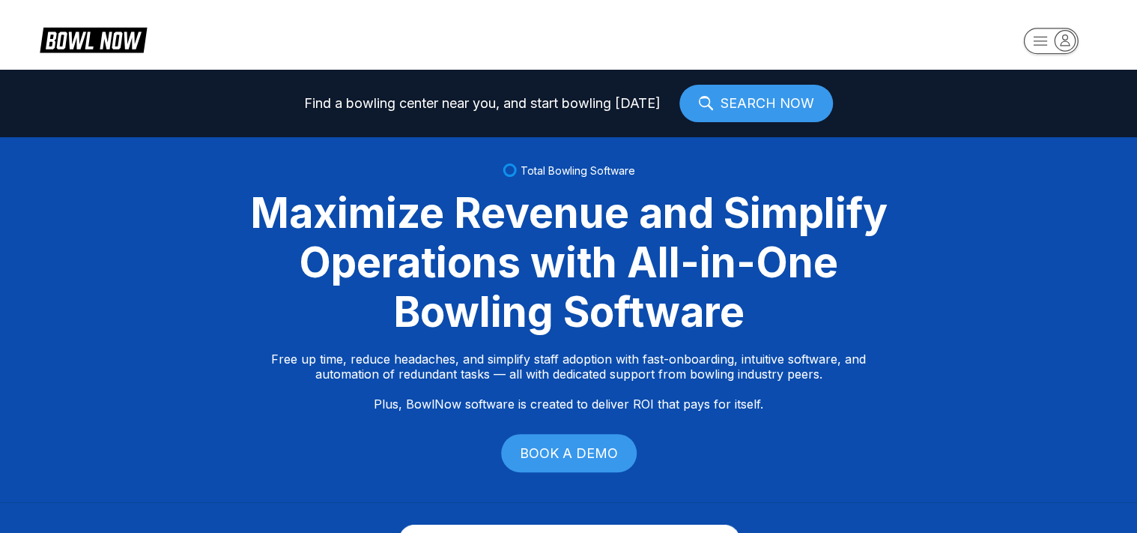
select select "**"
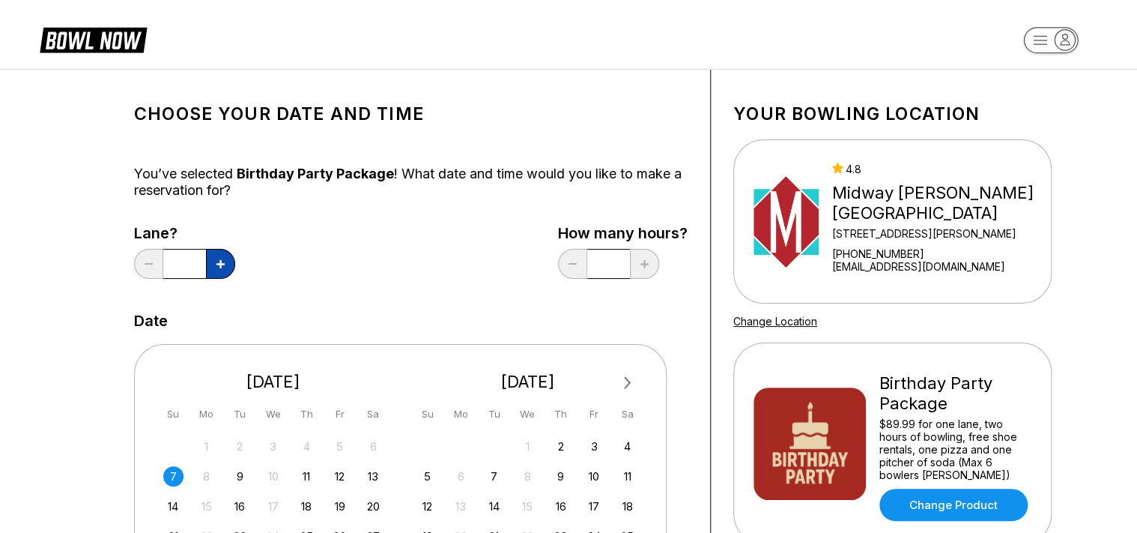
click at [214, 250] on button at bounding box center [220, 264] width 29 height 30
type input "*"
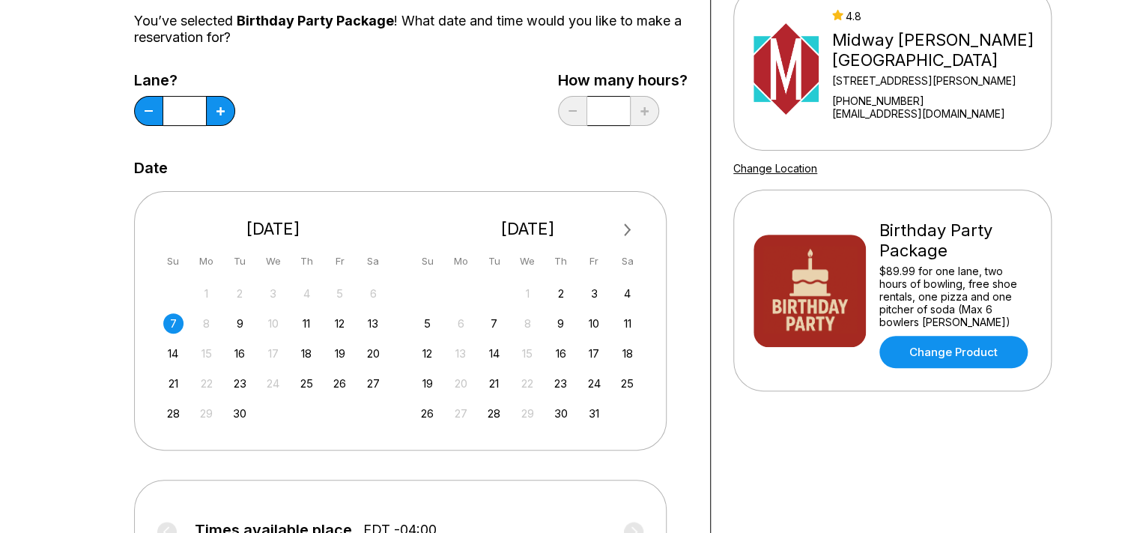
scroll to position [158, 0]
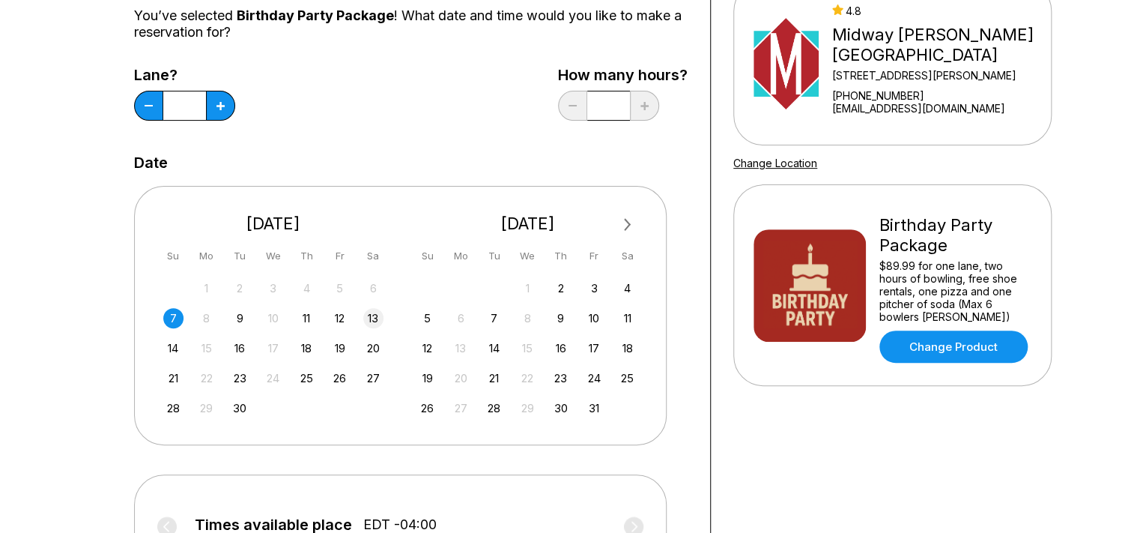
click at [373, 321] on div "13" at bounding box center [373, 318] width 20 height 20
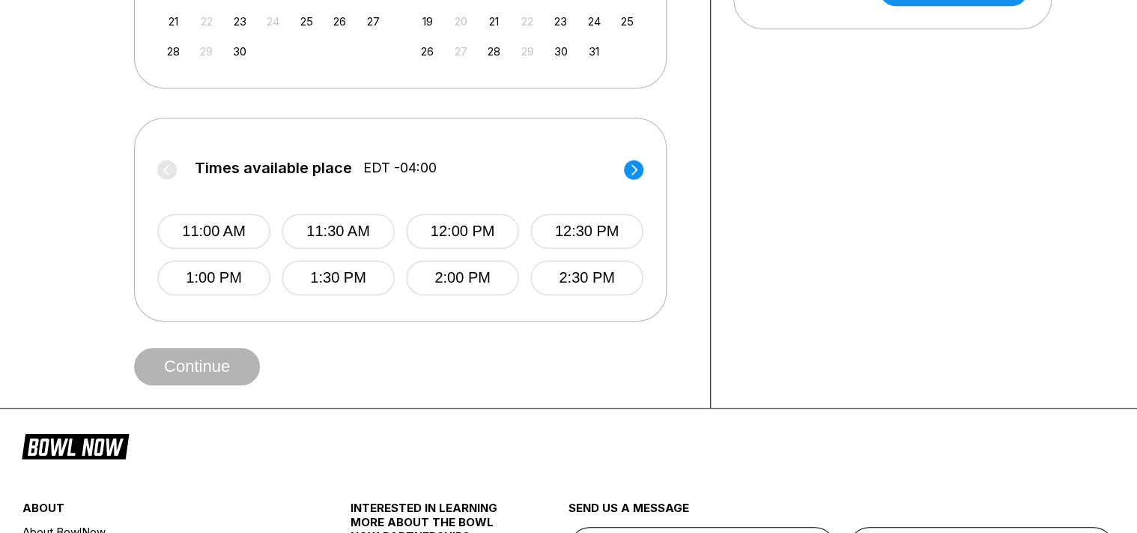
scroll to position [554, 0]
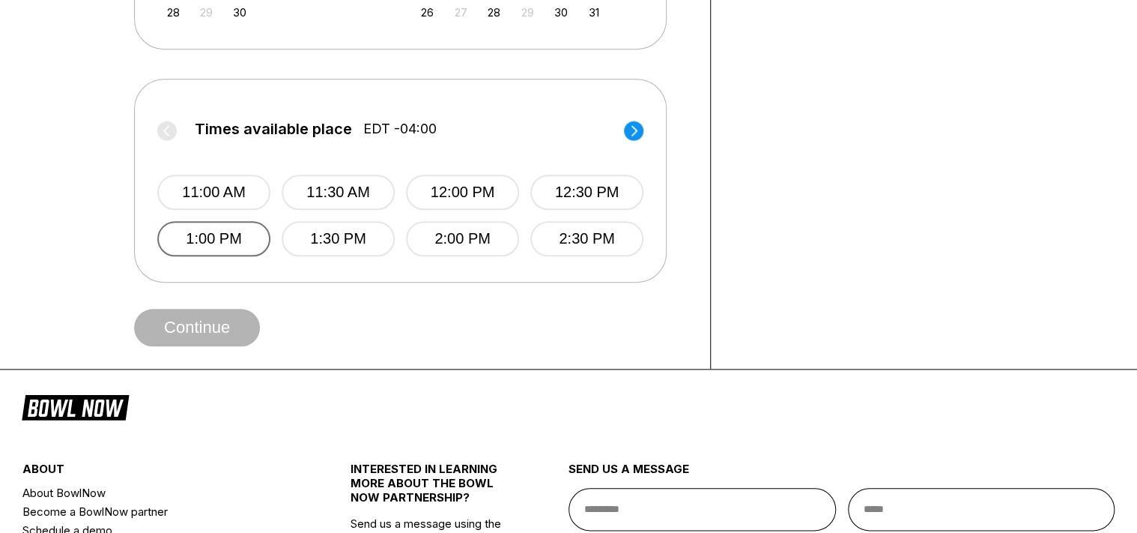
click at [225, 244] on button "1:00 PM" at bounding box center [213, 238] width 113 height 35
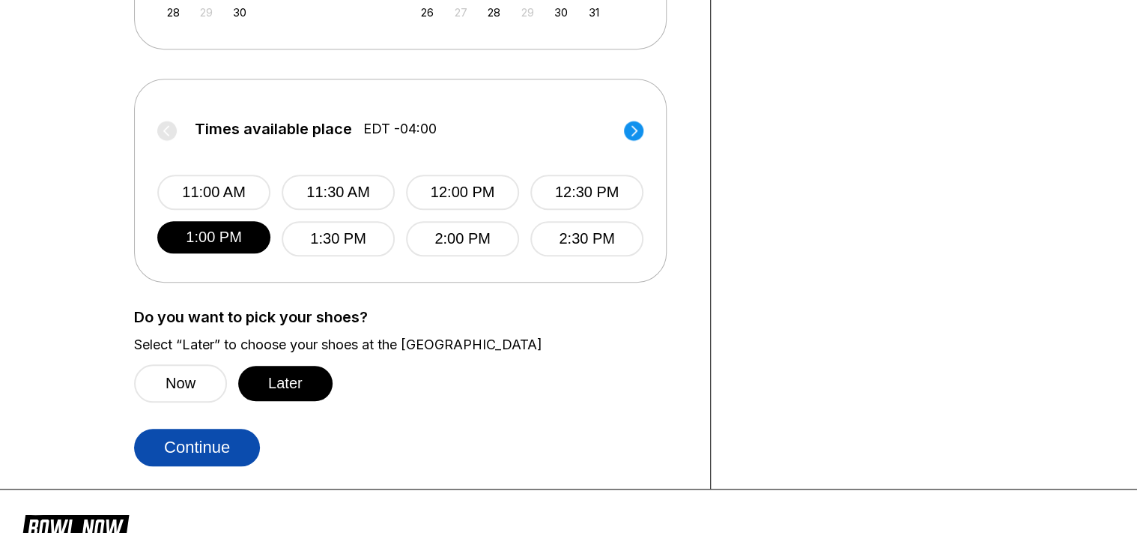
click at [202, 451] on button "Continue" at bounding box center [197, 446] width 126 height 37
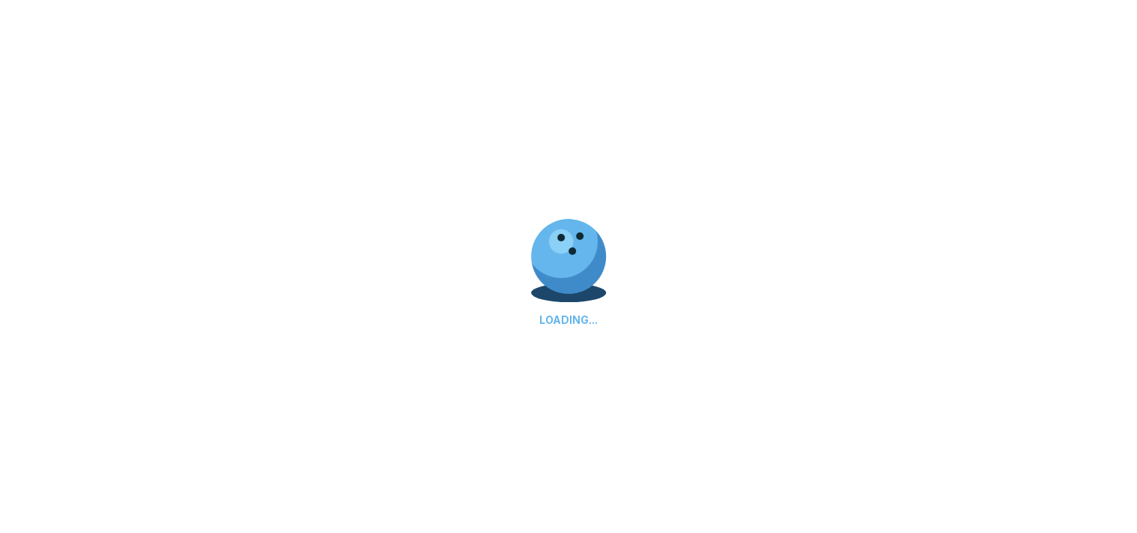
select select "**"
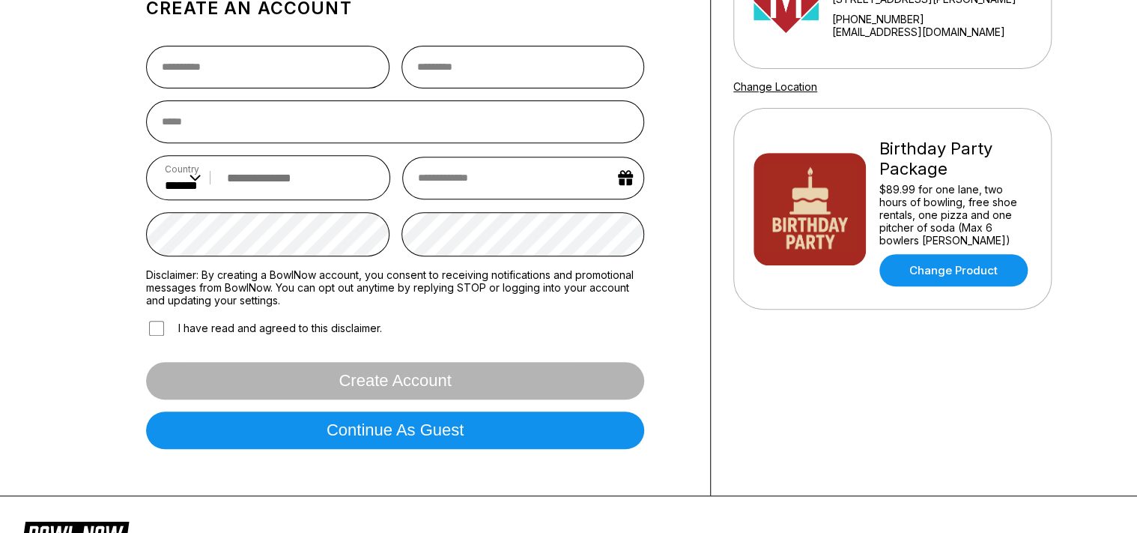
scroll to position [158, 0]
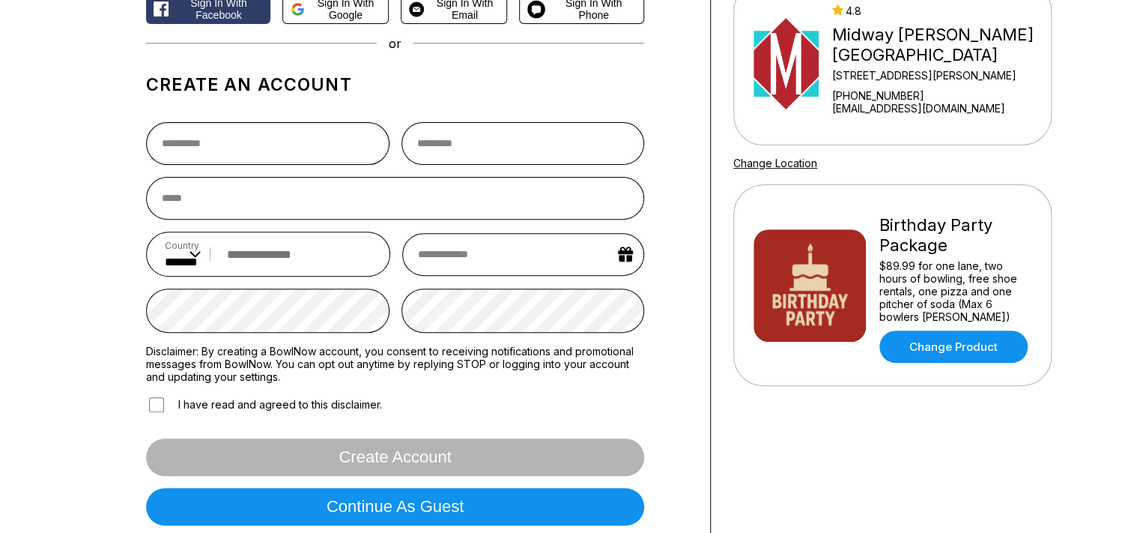
click at [255, 152] on input "text" at bounding box center [267, 143] width 243 height 43
type input "***"
type input "**********"
click at [222, 198] on input "email" at bounding box center [395, 198] width 498 height 43
type input "**********"
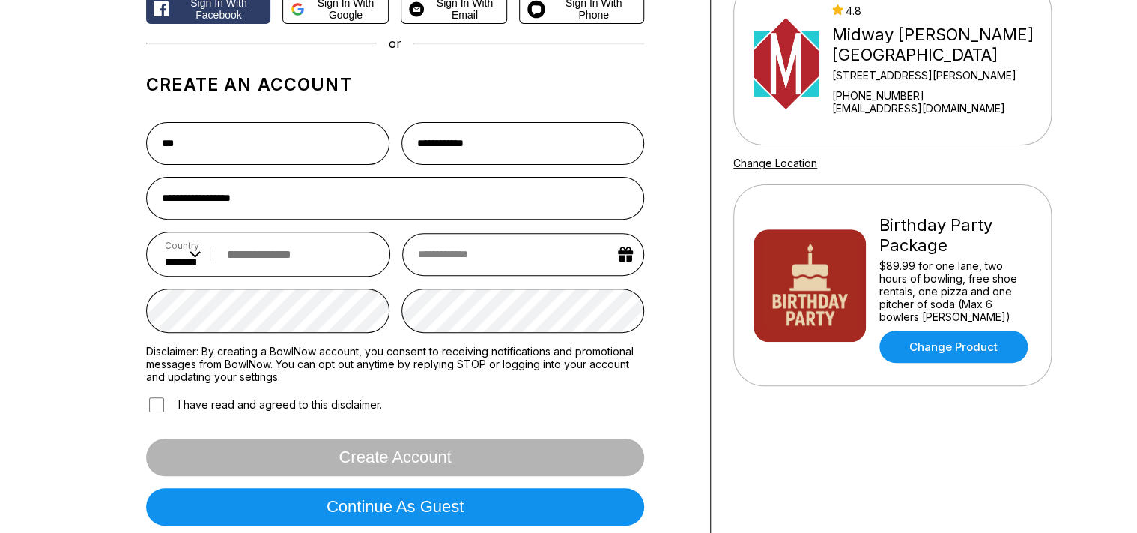
click at [255, 263] on input "tel" at bounding box center [295, 254] width 152 height 28
type input "**********"
click at [493, 252] on input "text" at bounding box center [523, 254] width 242 height 43
select select "*"
select select "****"
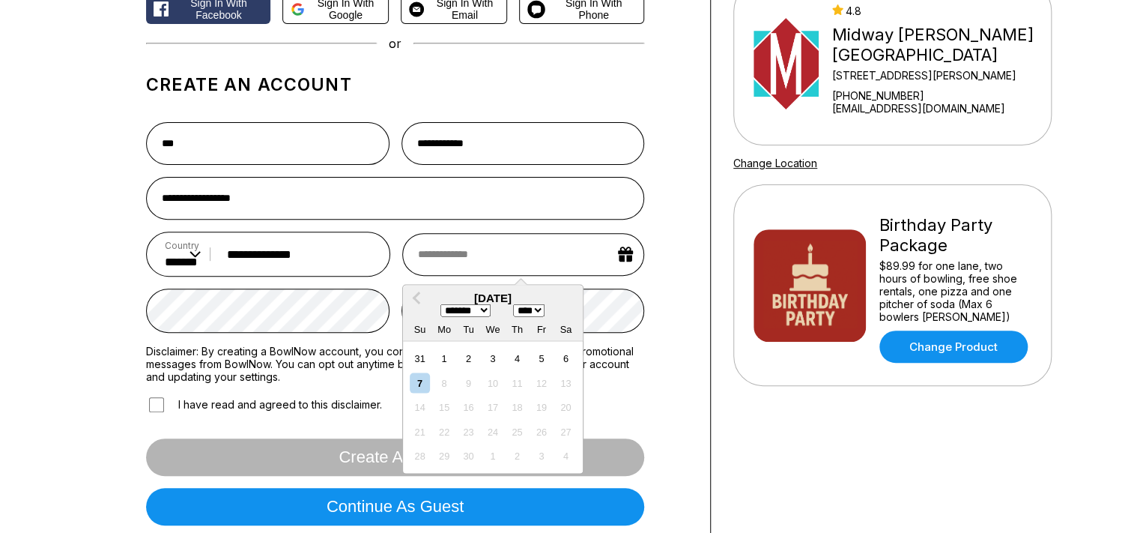
type input "*"
select select "*"
type input "*****"
click at [482, 312] on select "******* ******** ***** ***** *** **** **** ****** ********* ******* ******** **…" at bounding box center [465, 309] width 50 height 13
select select "**"
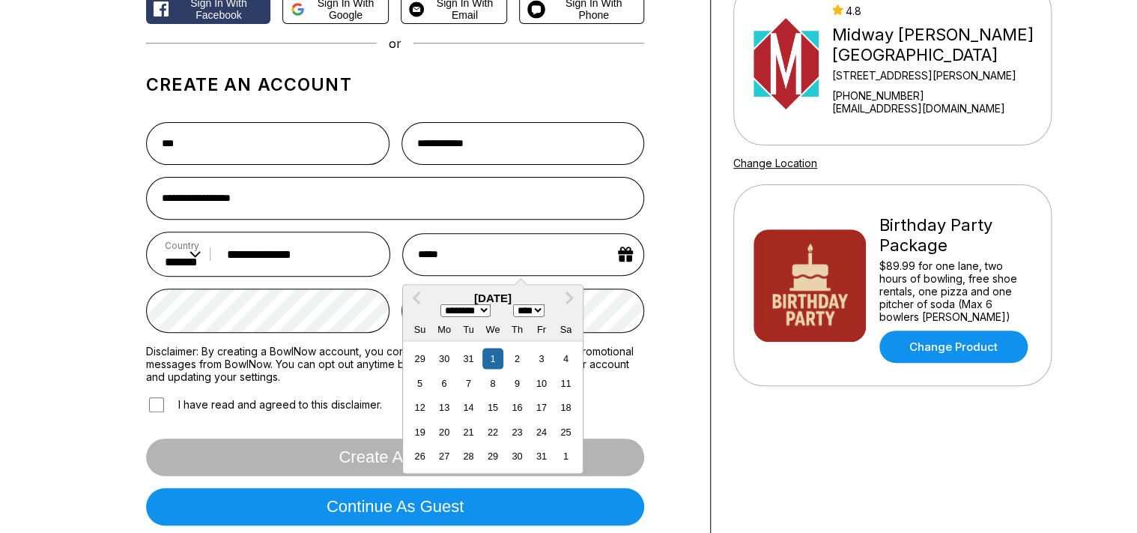
click option "********" at bounding box center [0, 0] width 0 height 0
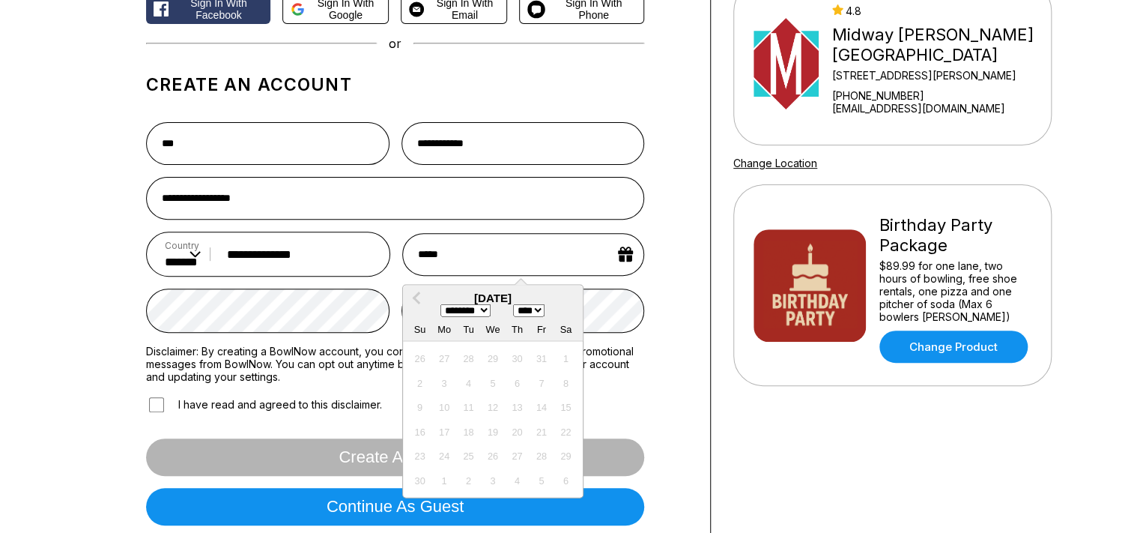
click at [513, 303] on select "**** **** **** **** **** **** **** **** **** **** **** **** **** **** **** ****…" at bounding box center [528, 309] width 31 height 13
select select "****"
click option "****" at bounding box center [0, 0] width 0 height 0
click at [470, 254] on input "*****" at bounding box center [523, 254] width 242 height 43
type input "*******"
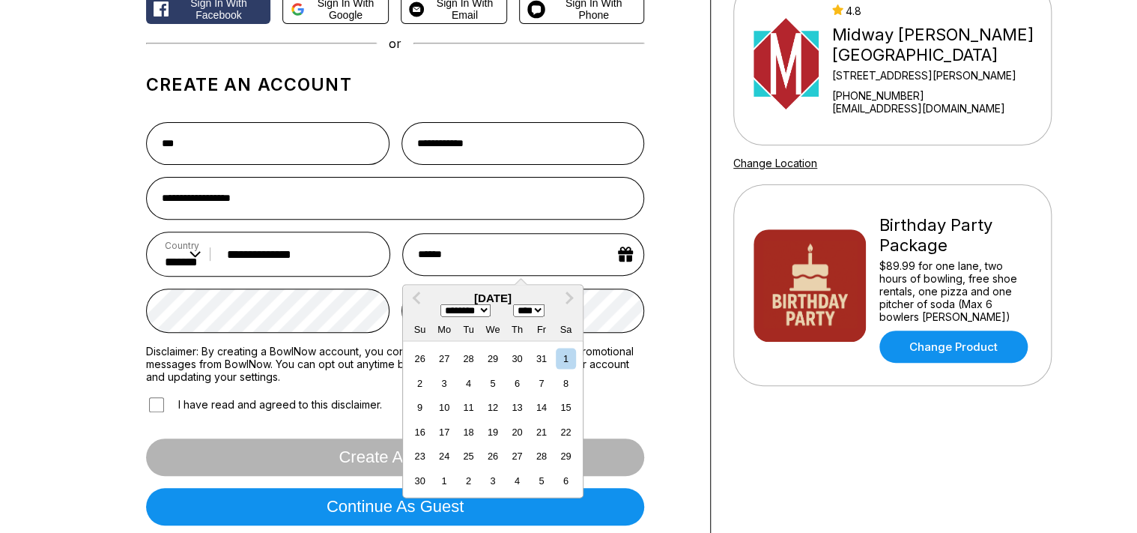
select select "****"
type input "********"
select select "****"
click at [496, 391] on div "5" at bounding box center [492, 382] width 20 height 20
type input "**********"
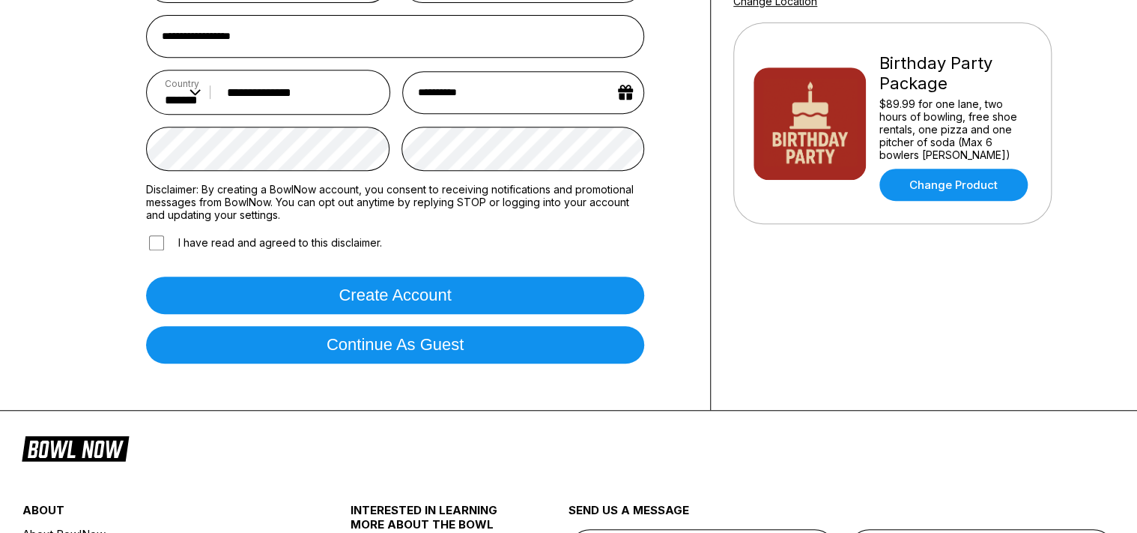
scroll to position [474, 0]
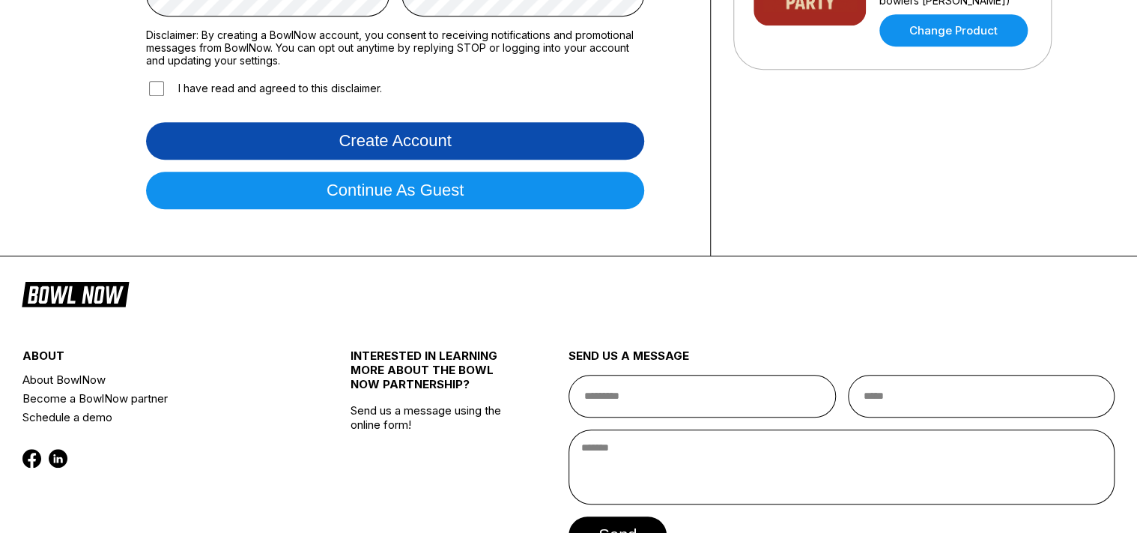
click at [476, 139] on button "Create account" at bounding box center [395, 140] width 498 height 37
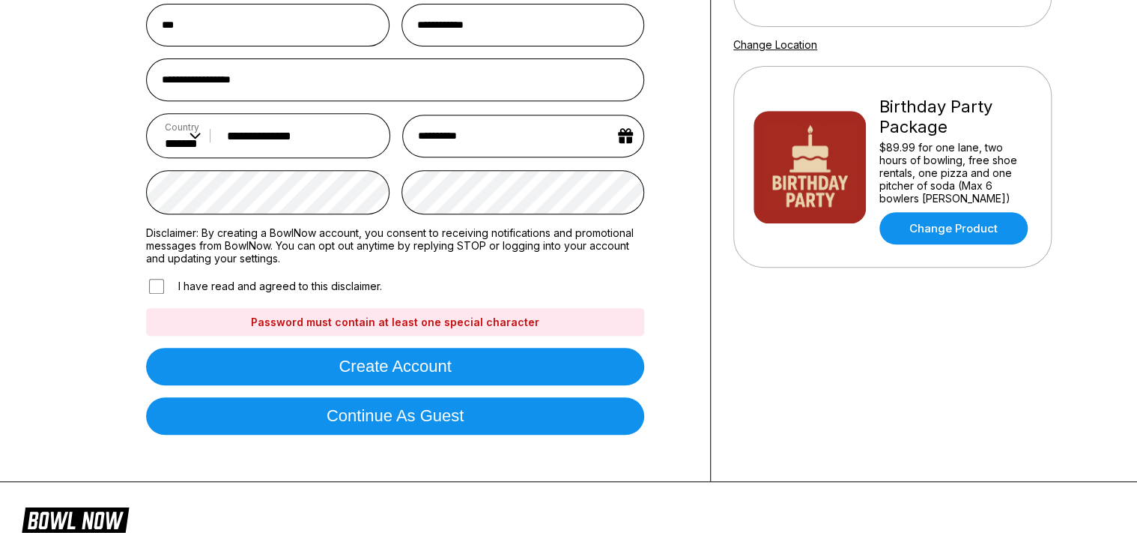
scroll to position [158, 0]
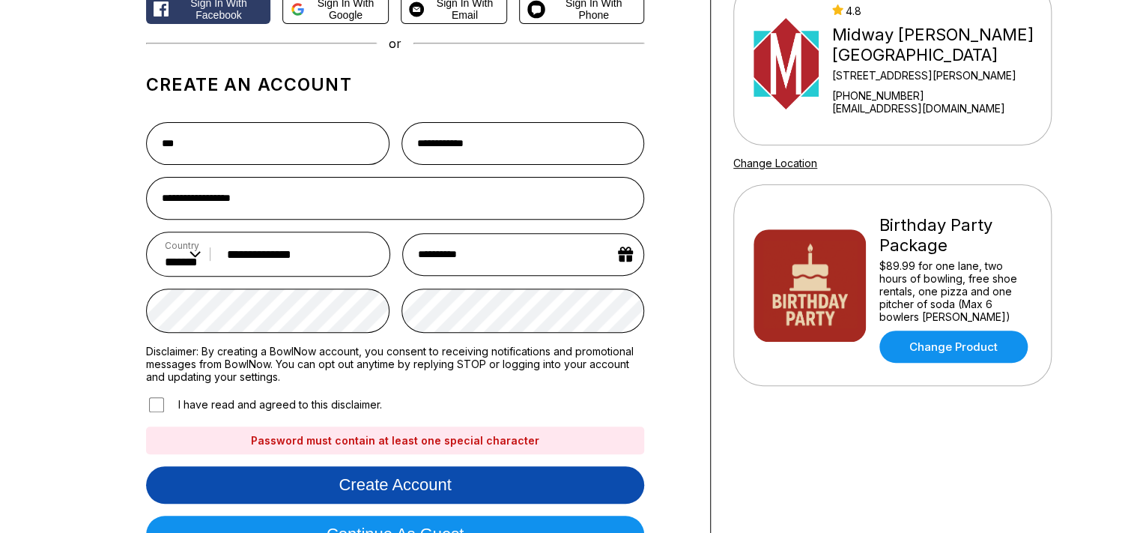
click at [482, 479] on button "Create account" at bounding box center [395, 484] width 498 height 37
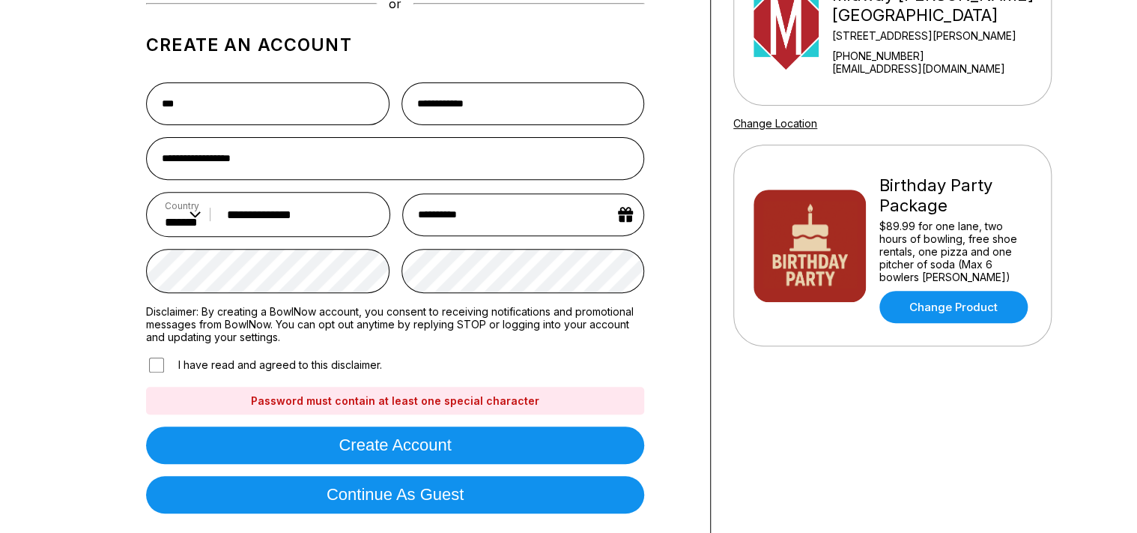
scroll to position [237, 0]
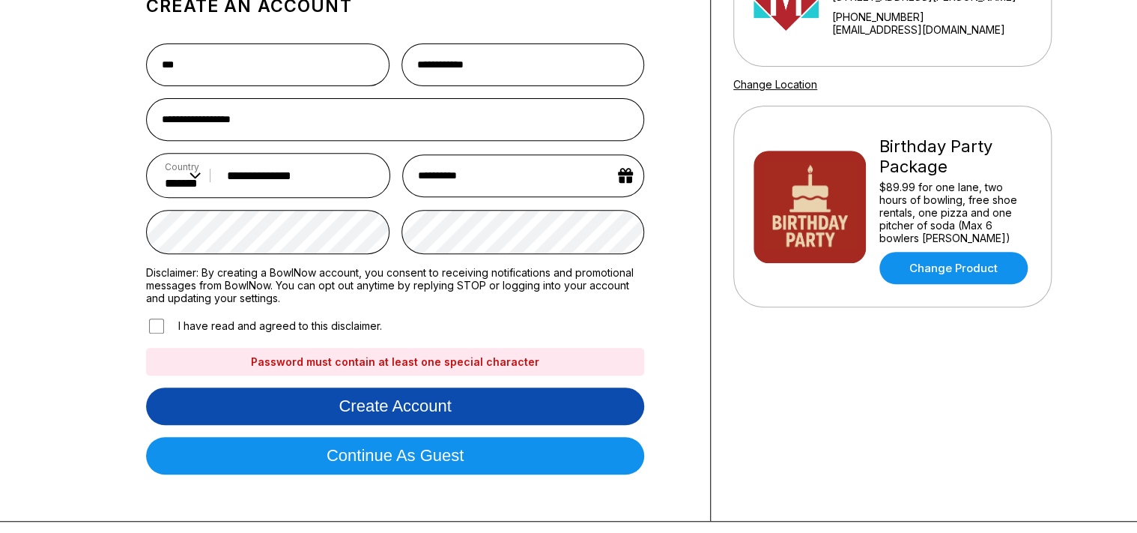
click at [397, 406] on button "Create account" at bounding box center [395, 405] width 498 height 37
click at [480, 394] on button "Create account" at bounding box center [395, 405] width 498 height 37
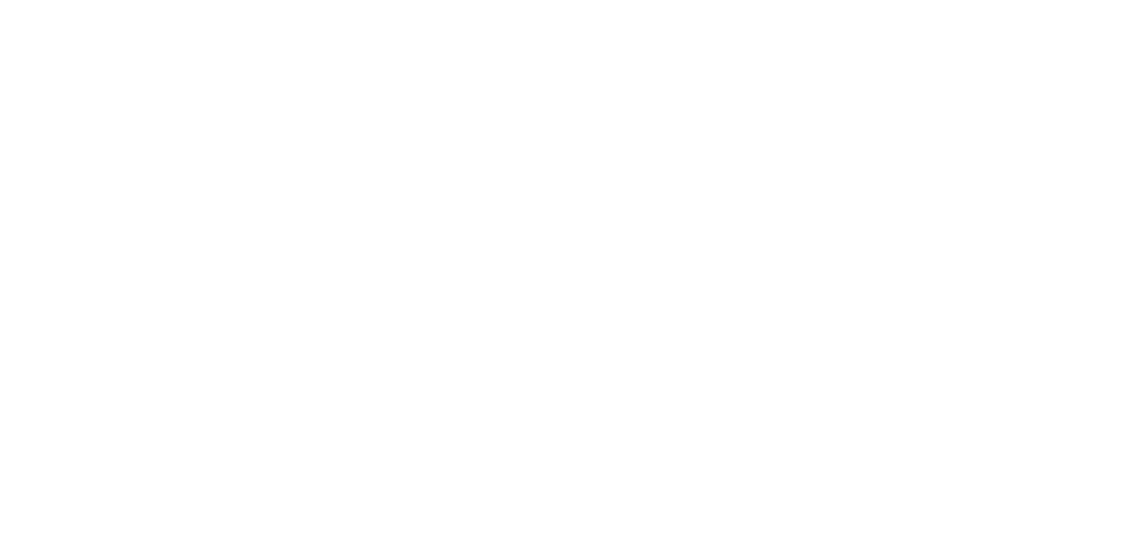
scroll to position [0, 0]
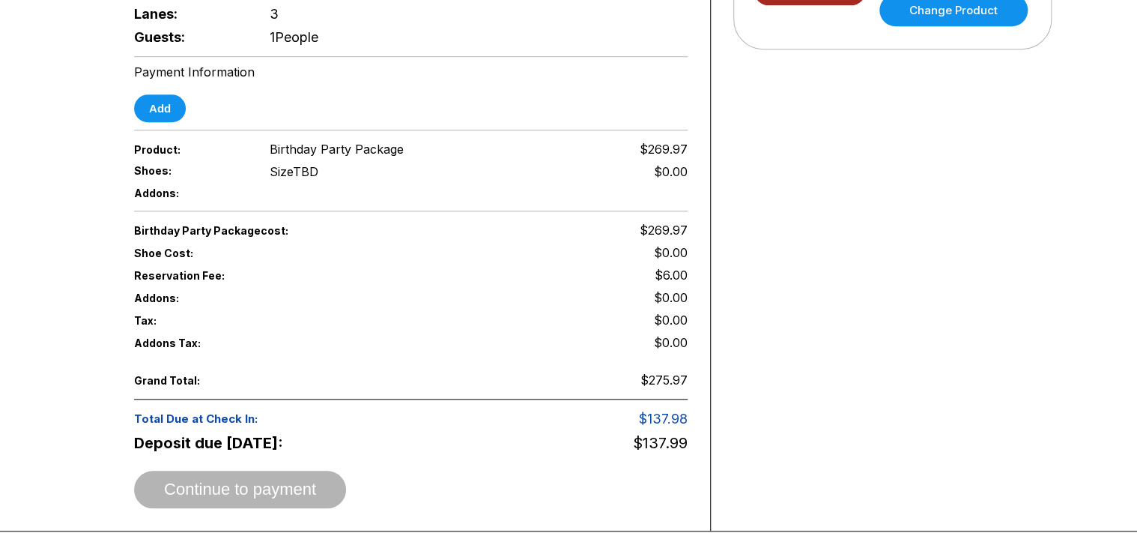
scroll to position [474, 0]
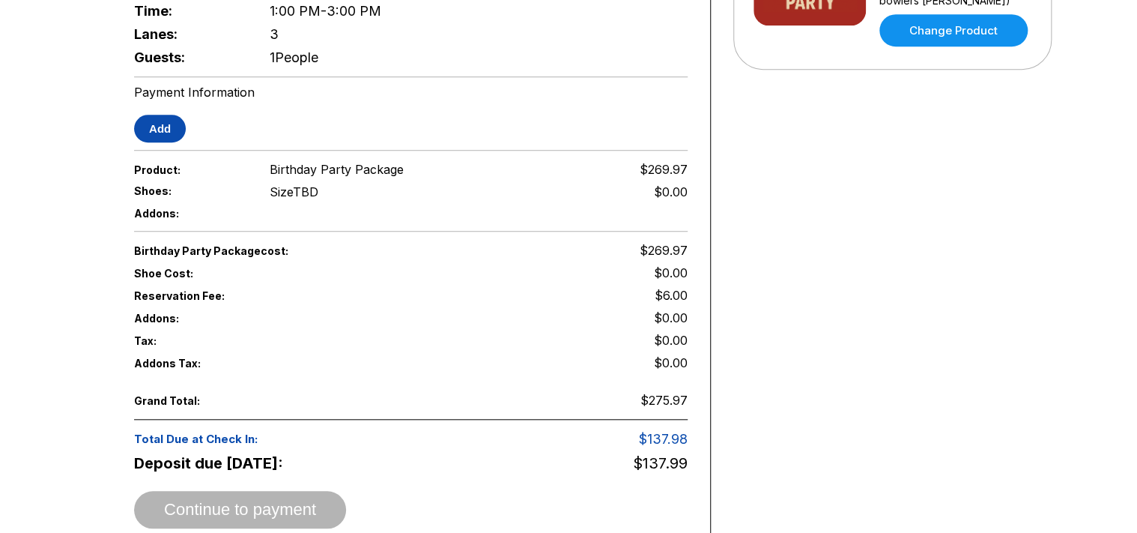
click at [147, 119] on button "Add" at bounding box center [160, 129] width 52 height 28
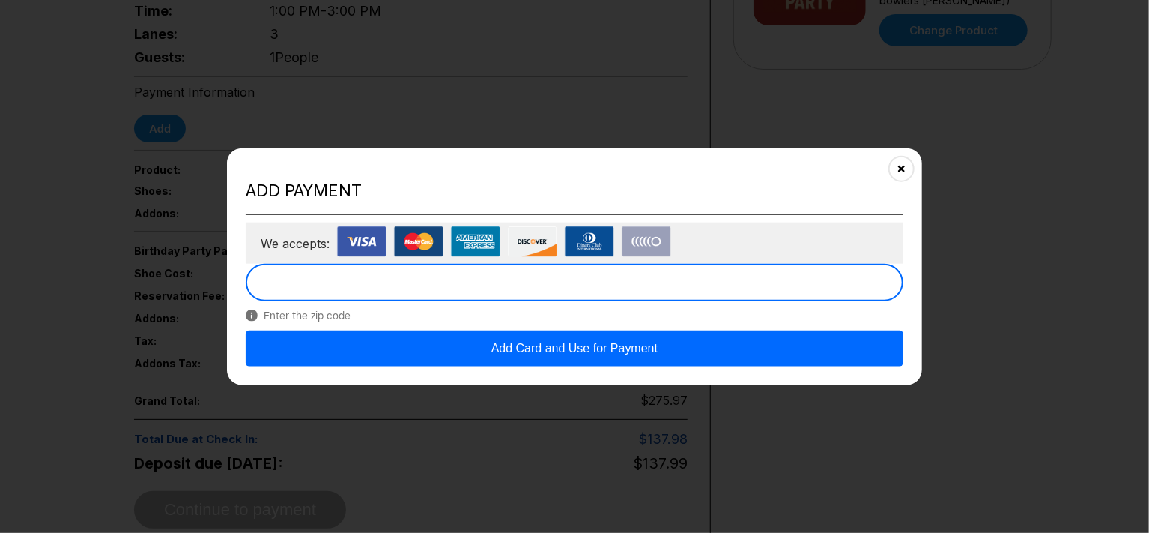
click at [356, 232] on img at bounding box center [361, 241] width 49 height 31
click at [587, 346] on button "Add Card and Use for Payment" at bounding box center [575, 348] width 658 height 36
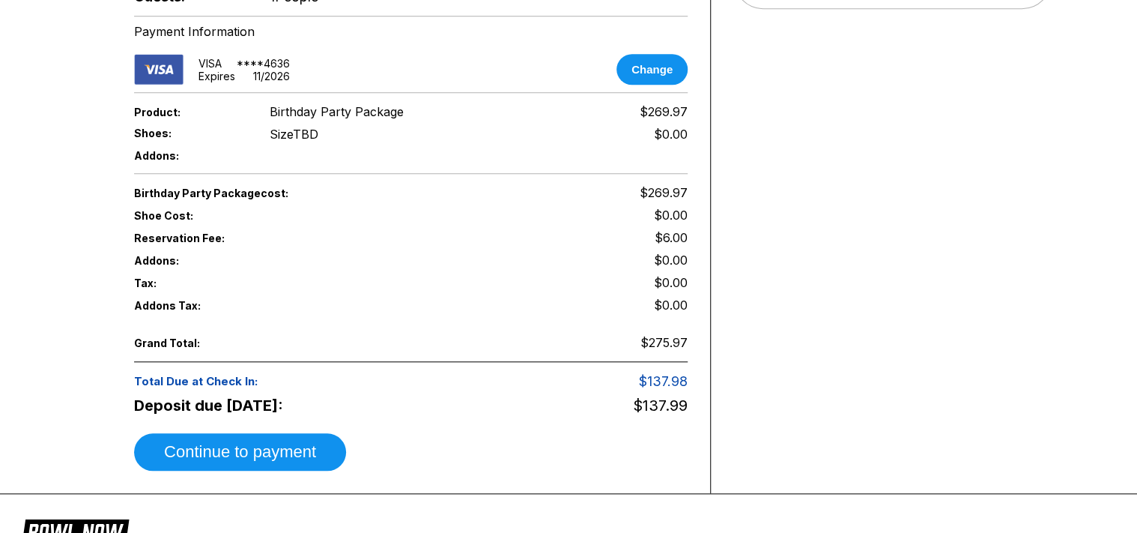
scroll to position [554, 0]
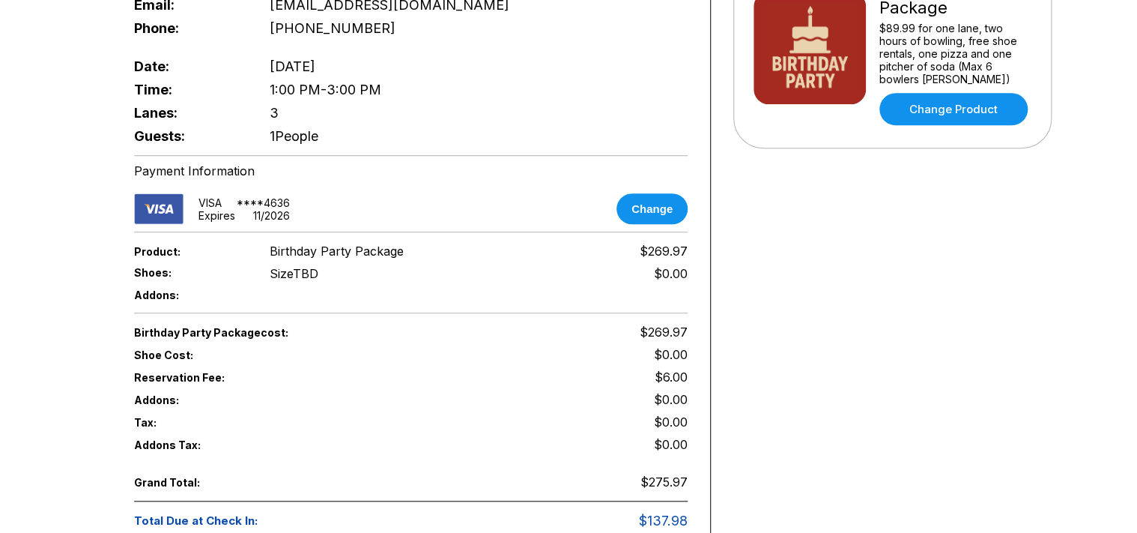
scroll to position [712, 0]
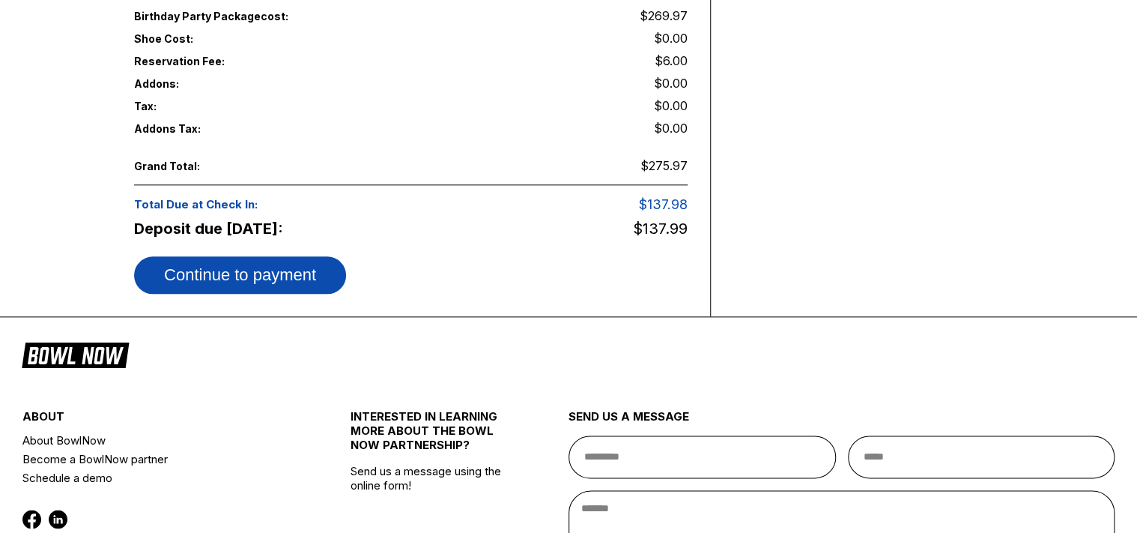
click at [242, 267] on button "Continue to payment" at bounding box center [240, 274] width 212 height 37
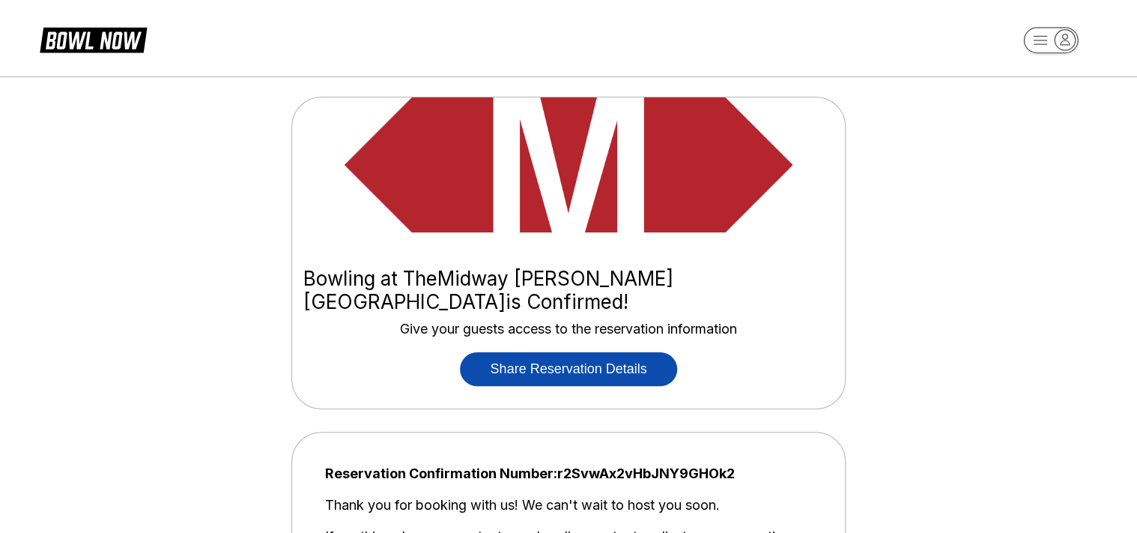
click at [614, 352] on button "Share Reservation Details" at bounding box center [568, 369] width 216 height 34
click at [583, 352] on button "Share Reservation Details" at bounding box center [568, 369] width 216 height 34
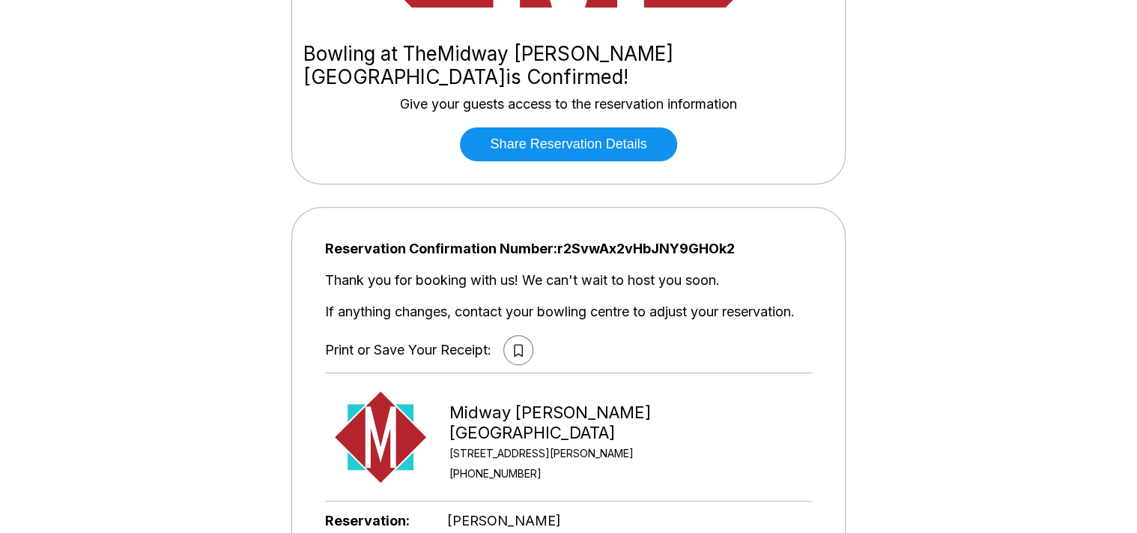
scroll to position [237, 0]
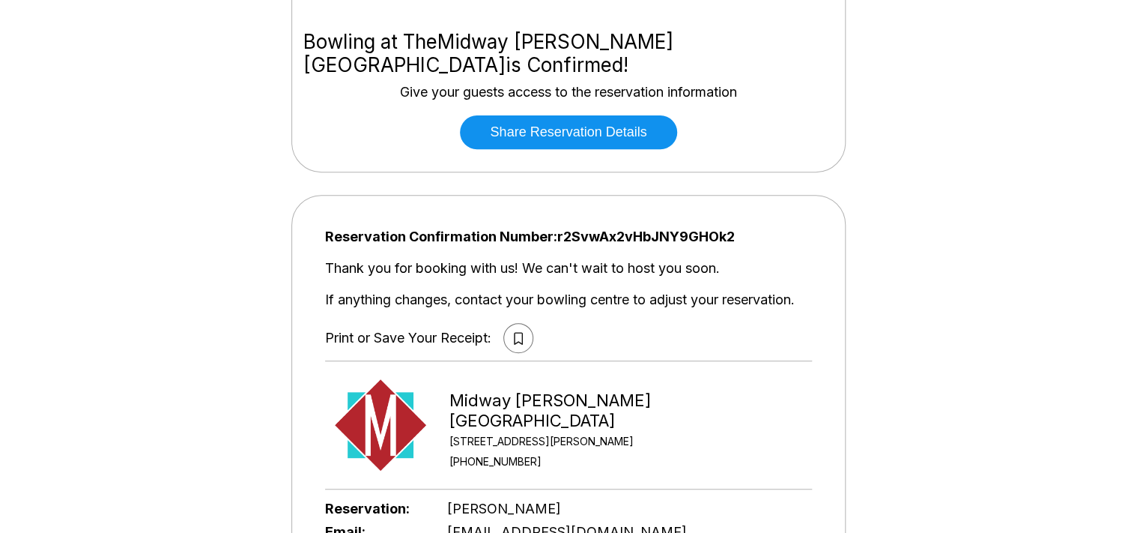
click at [520, 332] on icon at bounding box center [518, 338] width 9 height 13
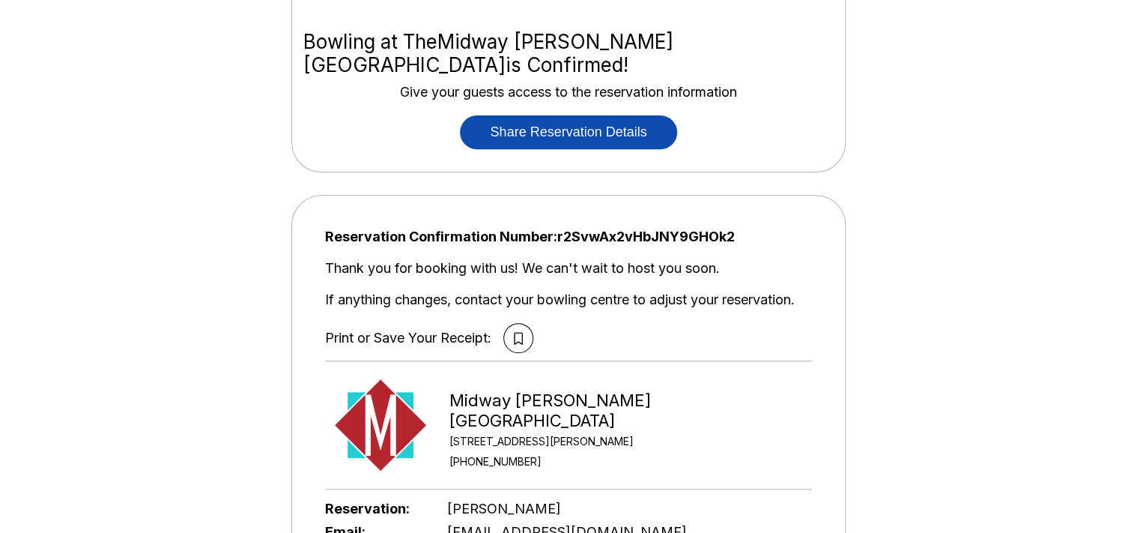
click at [634, 115] on button "Share Reservation Details" at bounding box center [568, 132] width 216 height 34
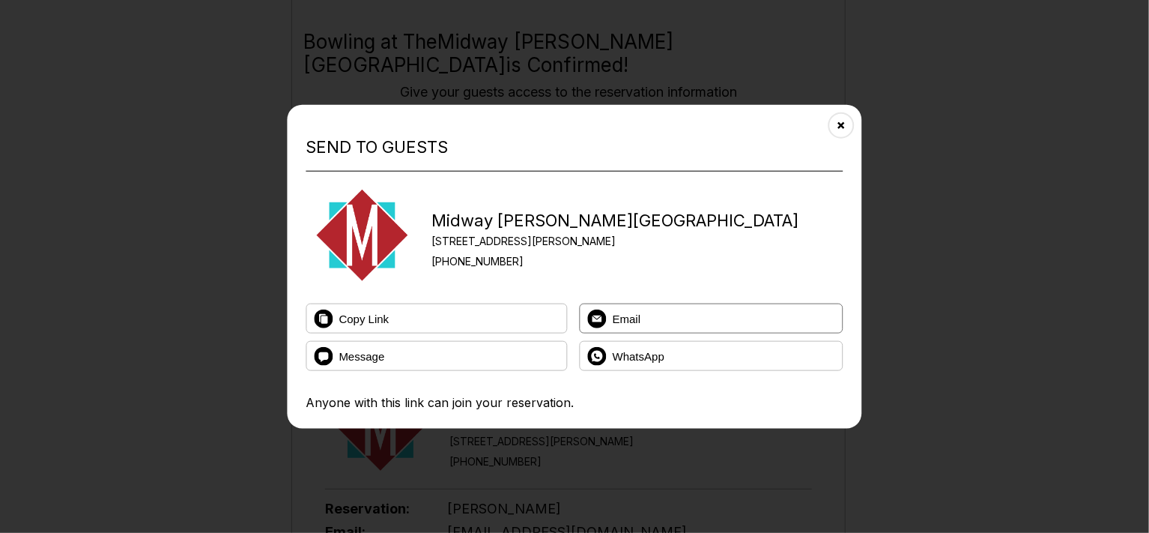
click at [604, 321] on icon at bounding box center [597, 318] width 19 height 19
click at [461, 422] on div "Send to Guests [GEOGRAPHIC_DATA][PERSON_NAME][GEOGRAPHIC_DATA] [STREET_ADDRESS]…" at bounding box center [575, 266] width 574 height 324
click at [398, 362] on button "Message" at bounding box center [436, 356] width 261 height 30
click at [403, 324] on button "Copy Link" at bounding box center [436, 318] width 261 height 30
click at [840, 129] on icon "Close" at bounding box center [841, 125] width 12 height 12
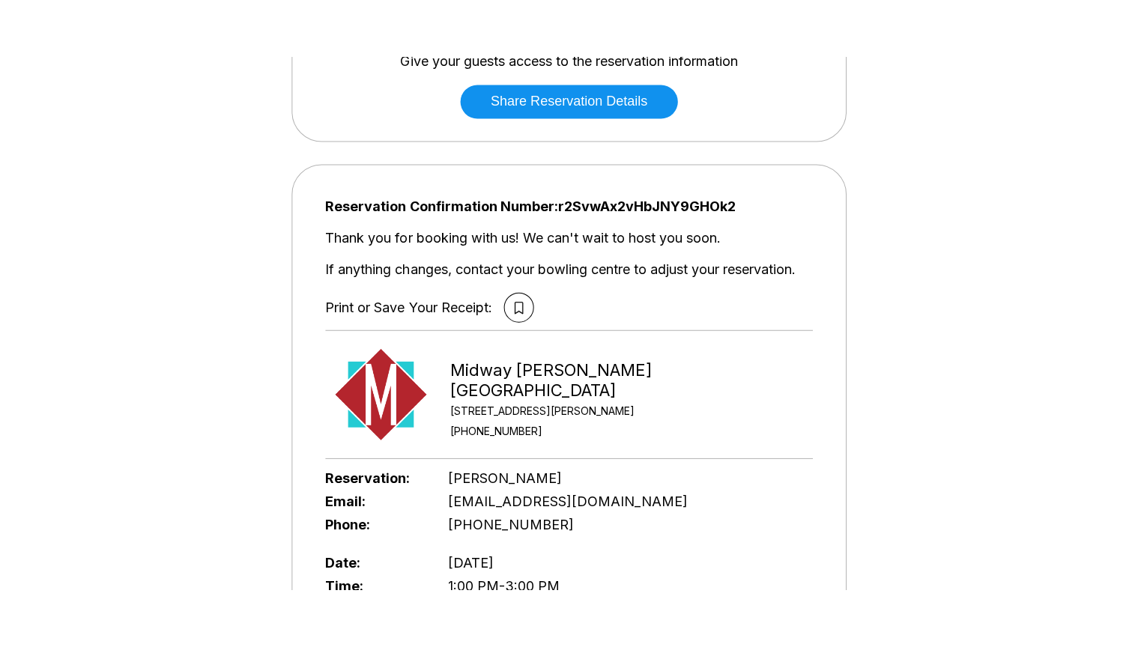
scroll to position [316, 0]
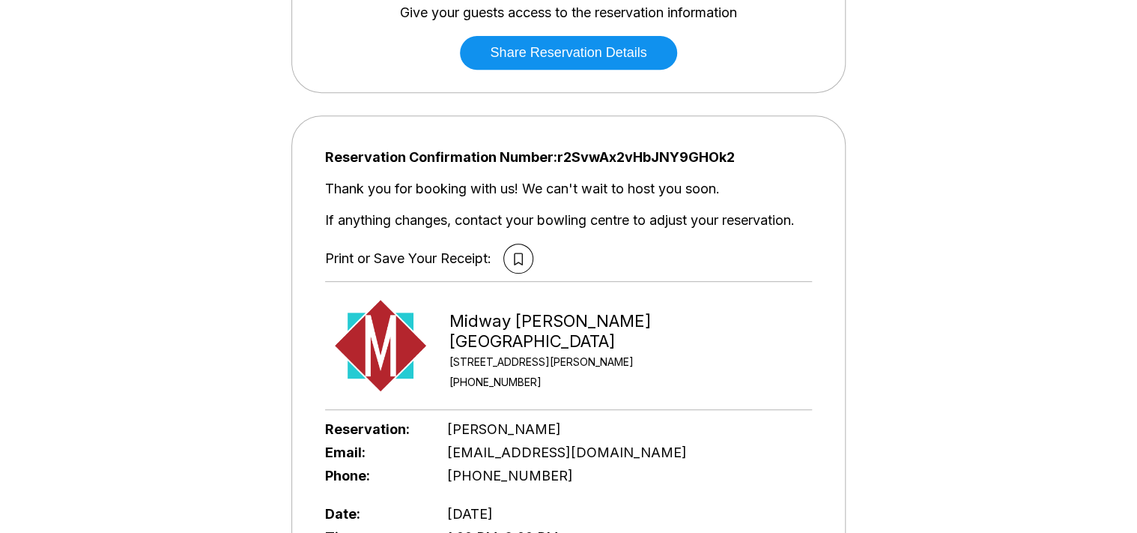
click at [918, 91] on div "Bowling at The [GEOGRAPHIC_DATA][PERSON_NAME] is Confirmed! Give your guests ac…" at bounding box center [568, 379] width 1137 height 1252
click at [1055, 43] on div "Bowling at The [GEOGRAPHIC_DATA][PERSON_NAME] is Confirmed! Give your guests ac…" at bounding box center [568, 379] width 1137 height 1252
click at [884, 154] on div "Bowling at The [GEOGRAPHIC_DATA][PERSON_NAME] is Confirmed! Give your guests ac…" at bounding box center [568, 379] width 1137 height 1252
click at [942, 70] on div "Bowling at The [GEOGRAPHIC_DATA][PERSON_NAME] is Confirmed! Give your guests ac…" at bounding box center [568, 379] width 1137 height 1252
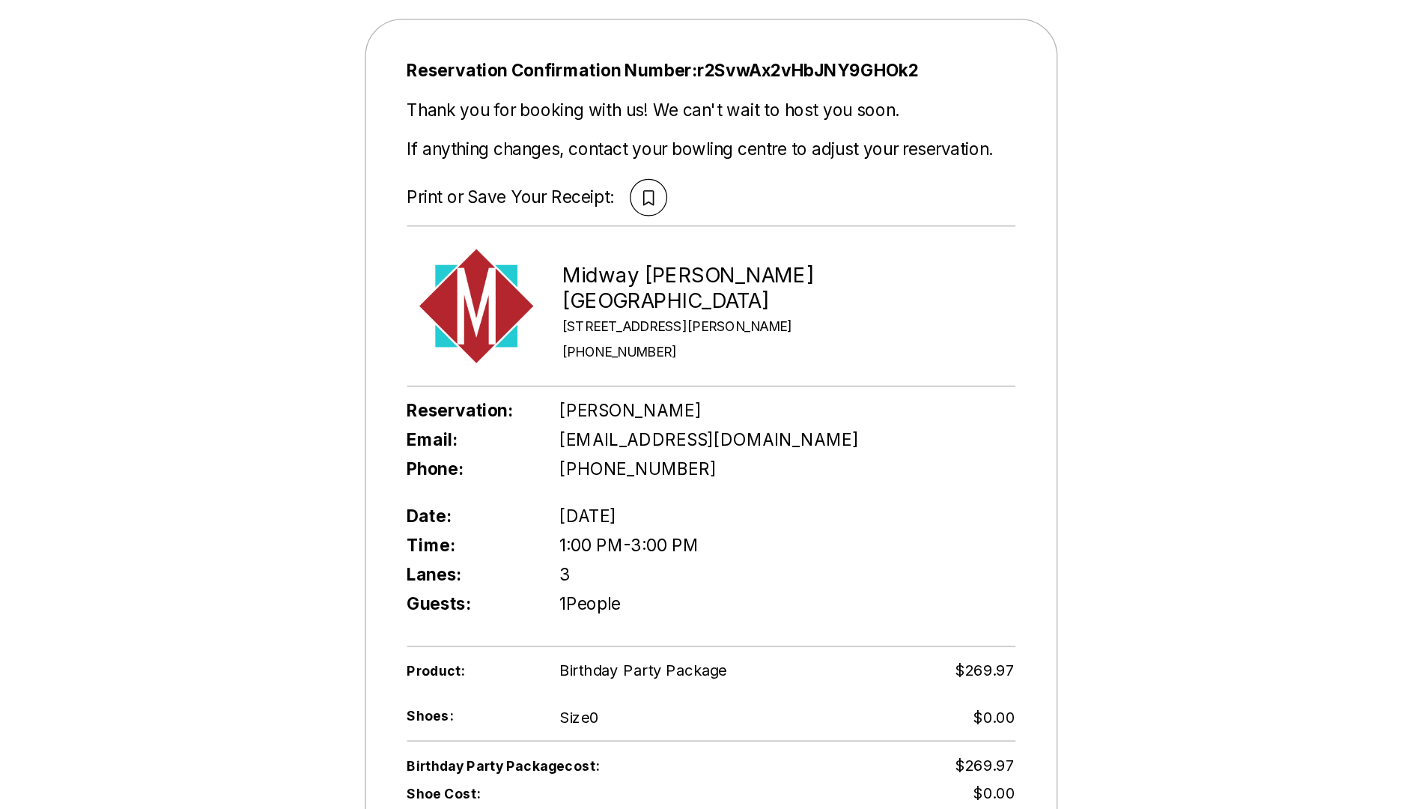
scroll to position [425, 0]
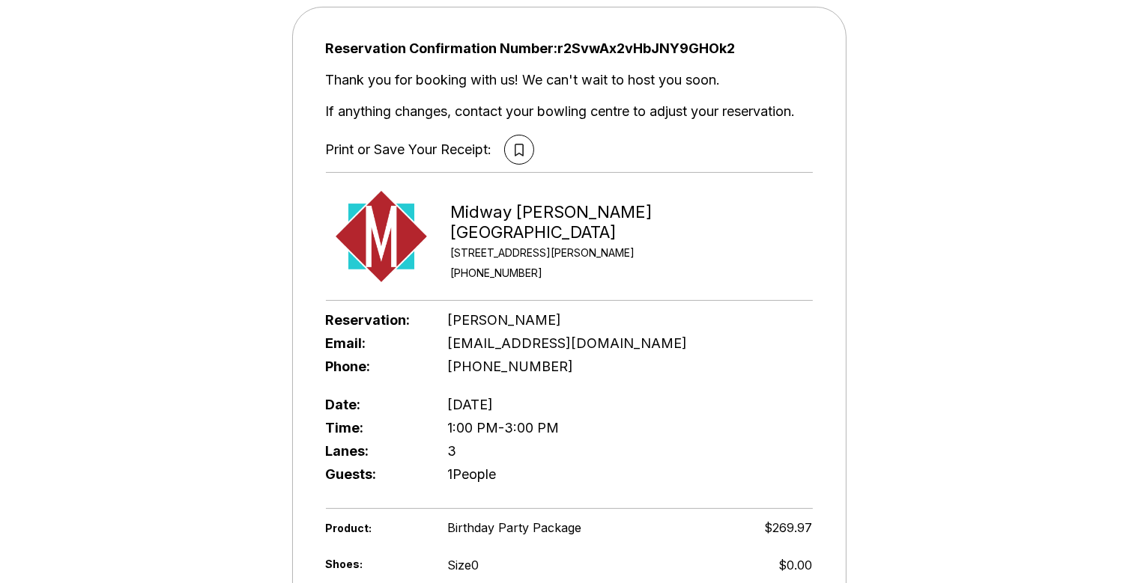
click at [879, 364] on div "Bowling at The [GEOGRAPHIC_DATA][PERSON_NAME] is Confirmed! Give your guests ac…" at bounding box center [569, 270] width 1138 height 1252
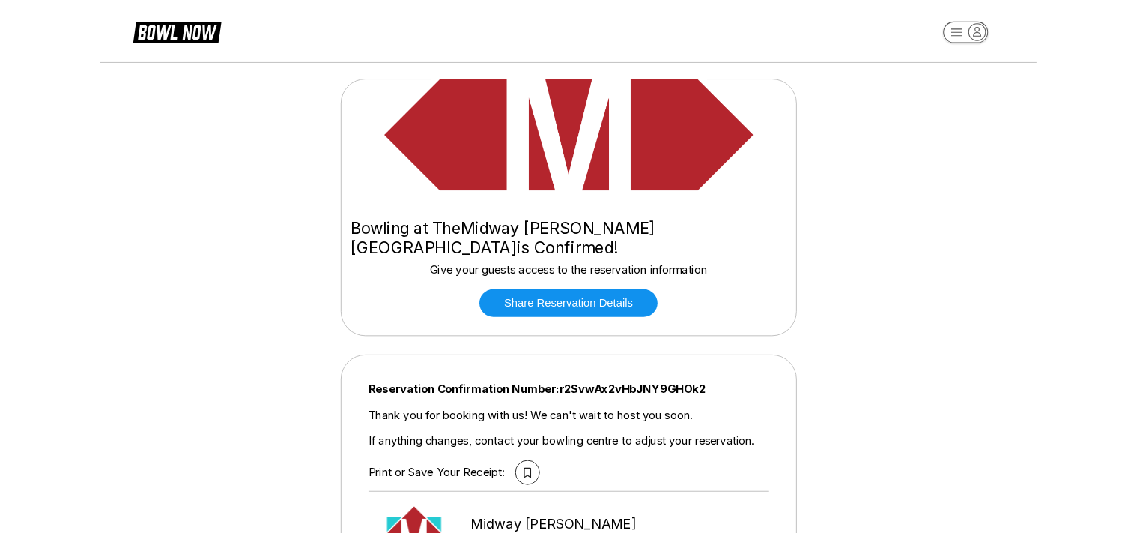
scroll to position [0, 0]
